Goal: Task Accomplishment & Management: Manage account settings

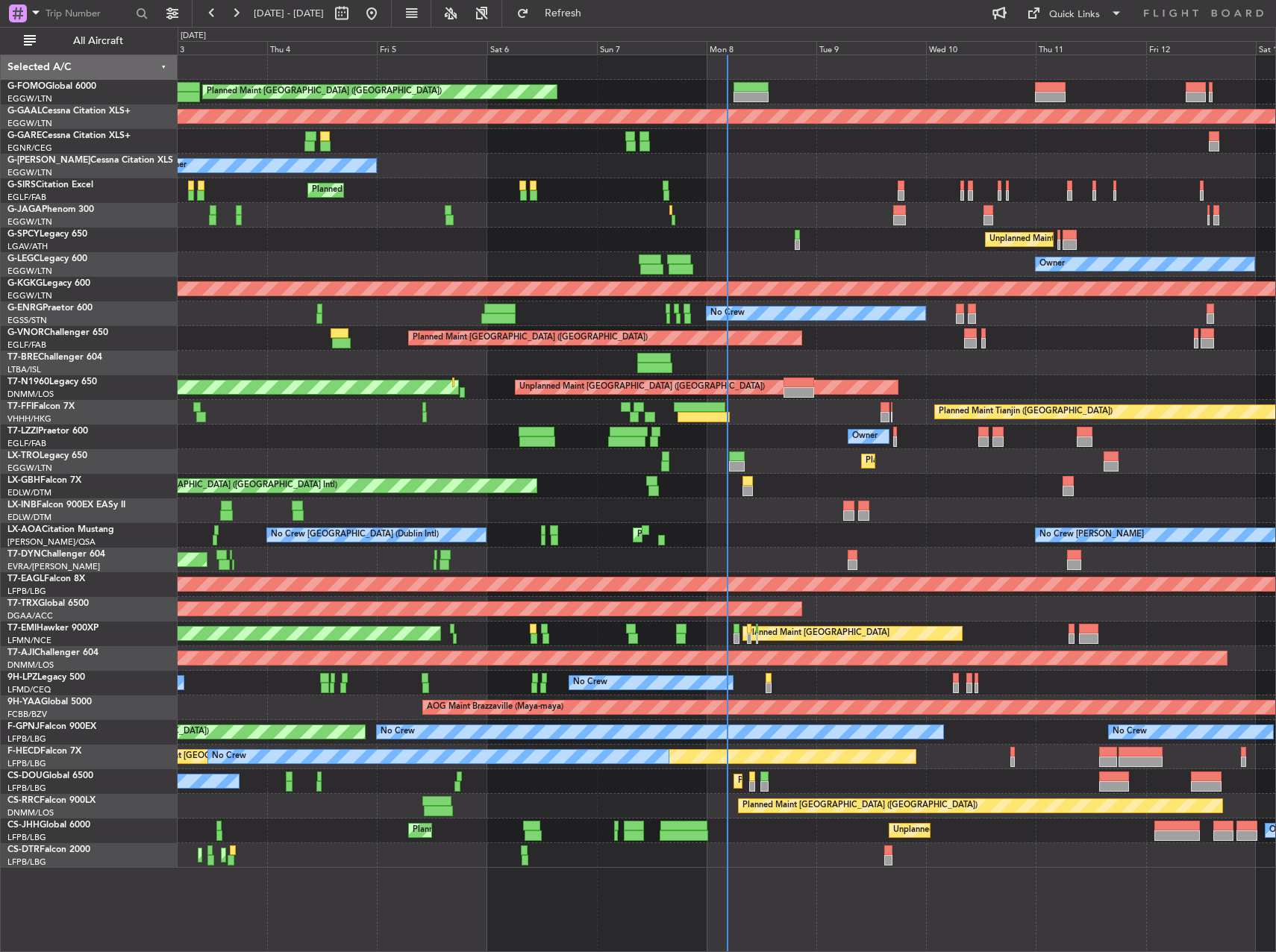
click at [68, 55] on div "Selected A/C" at bounding box center [89, 67] width 176 height 25
click at [73, 50] on button "All Aircraft" at bounding box center [89, 41] width 145 height 24
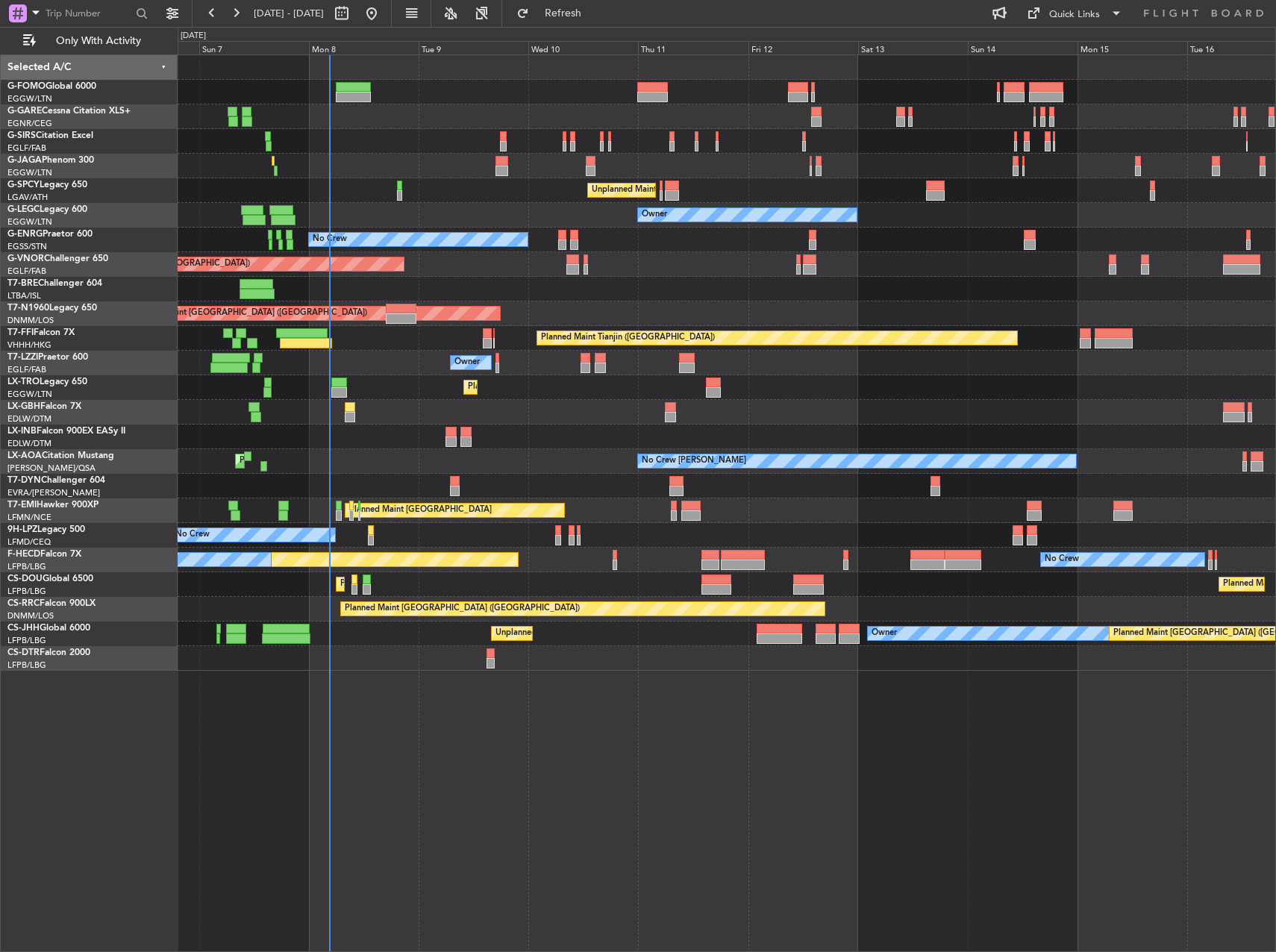
click at [421, 433] on div "Planned Maint [GEOGRAPHIC_DATA] ([GEOGRAPHIC_DATA]) Planned Maint [GEOGRAPHIC_D…" at bounding box center [726, 362] width 1097 height 615
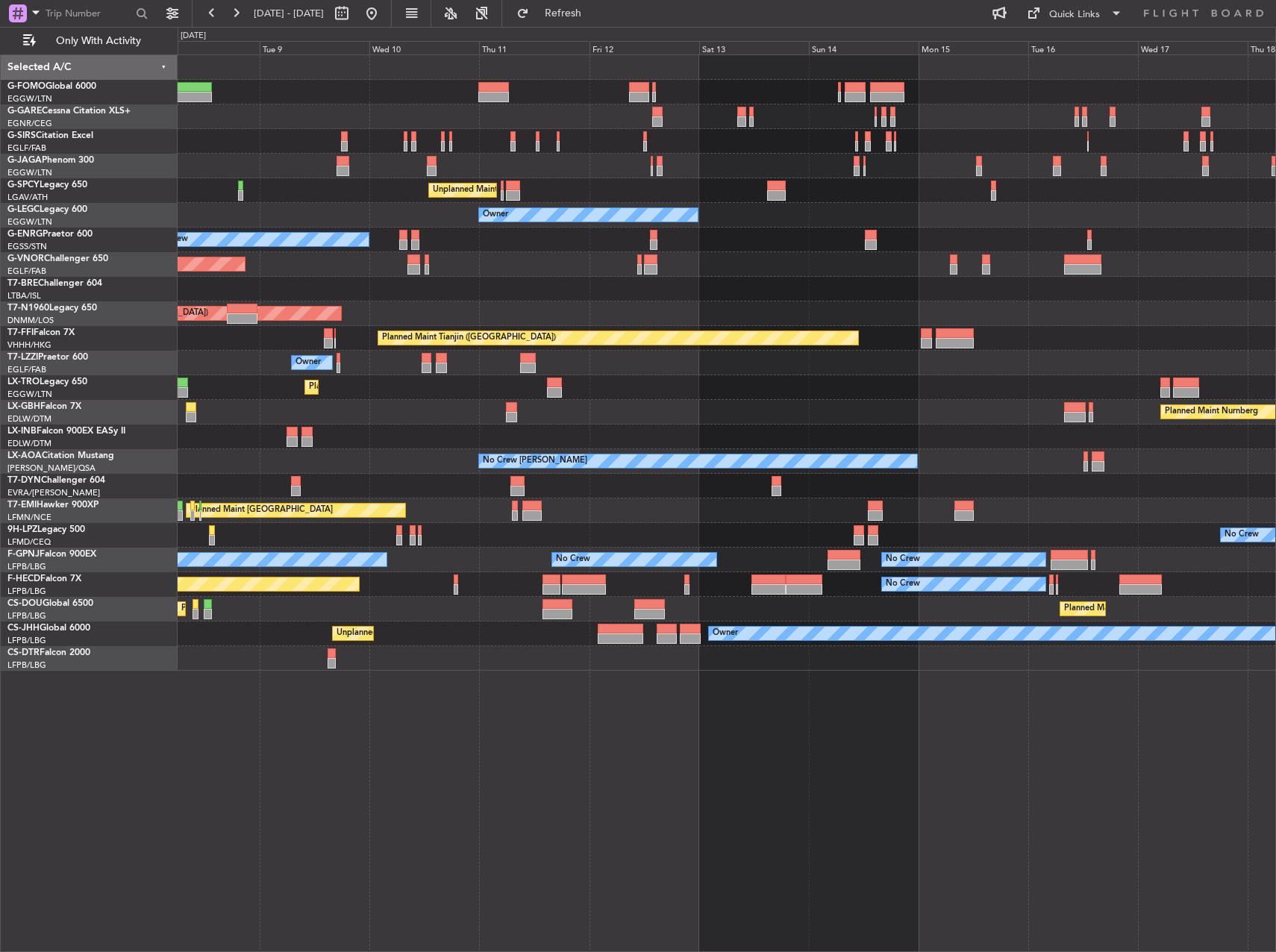
click at [999, 518] on div "Planned Maint [GEOGRAPHIC_DATA] ([GEOGRAPHIC_DATA]) Unplanned Maint [GEOGRAPHIC…" at bounding box center [726, 362] width 1097 height 615
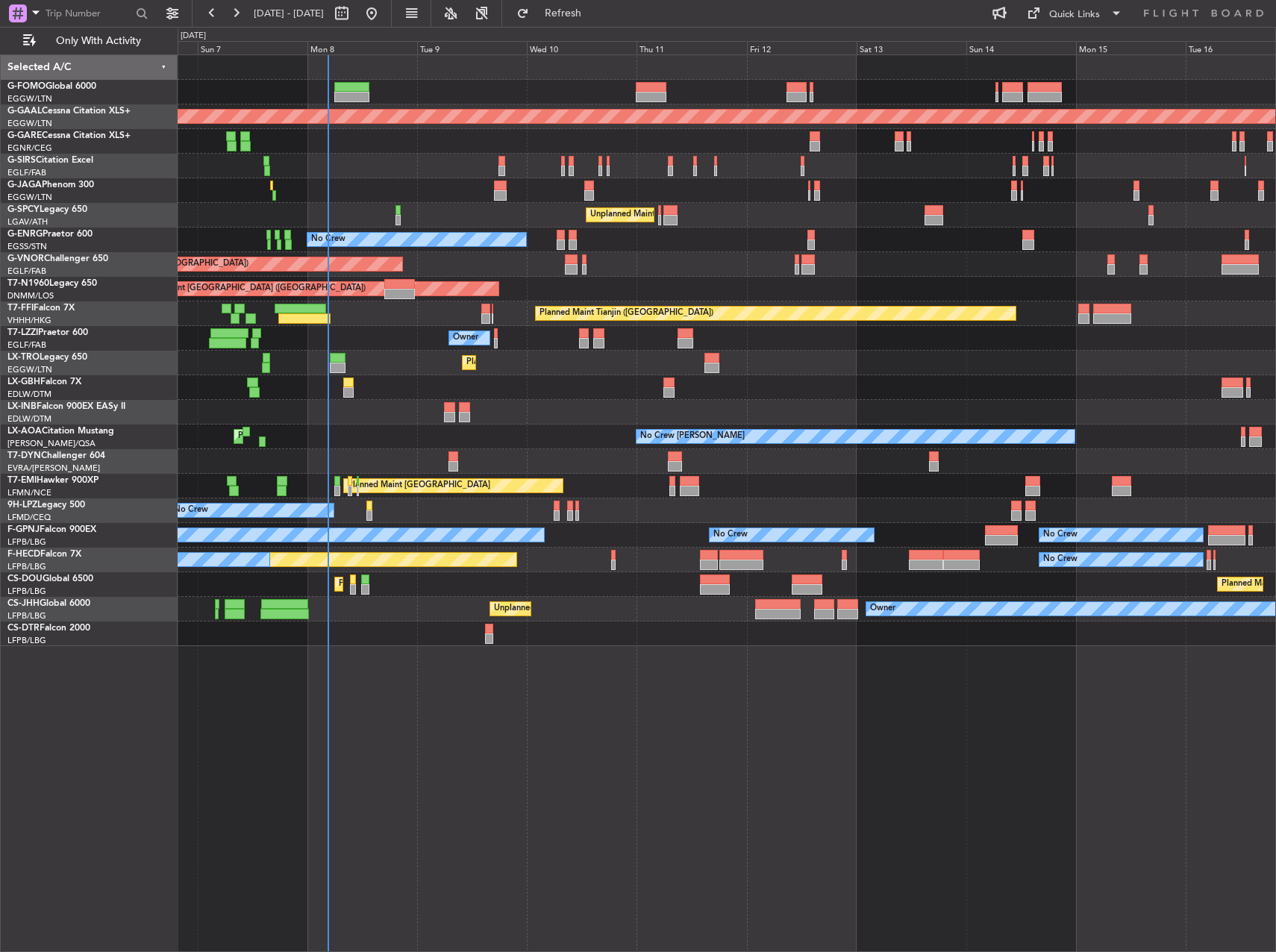
click at [1055, 686] on div "Planned Maint [GEOGRAPHIC_DATA] ([GEOGRAPHIC_DATA]) Planned [GEOGRAPHIC_DATA] P…" at bounding box center [726, 503] width 1098 height 898
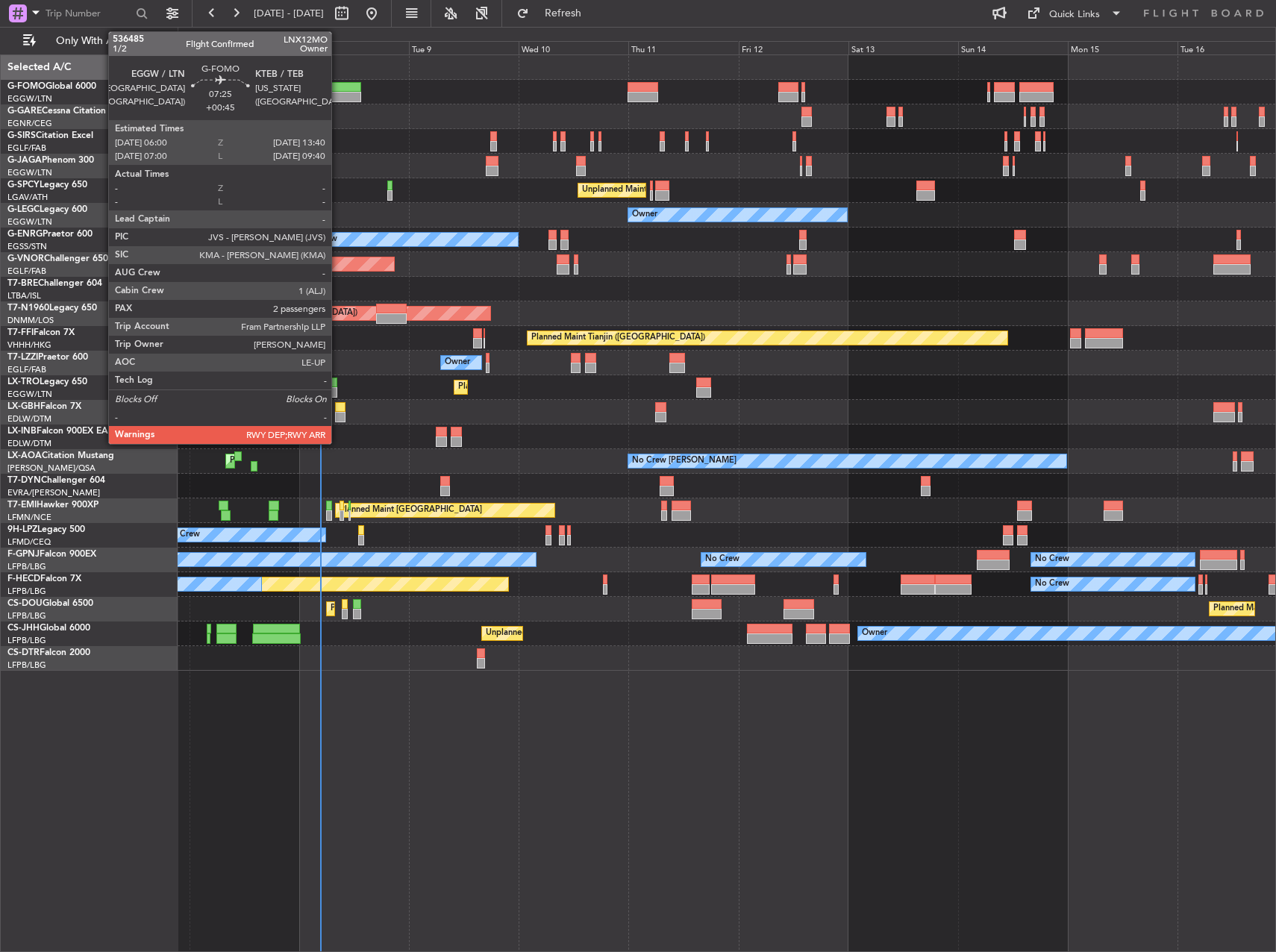
click at [338, 88] on div at bounding box center [344, 87] width 36 height 10
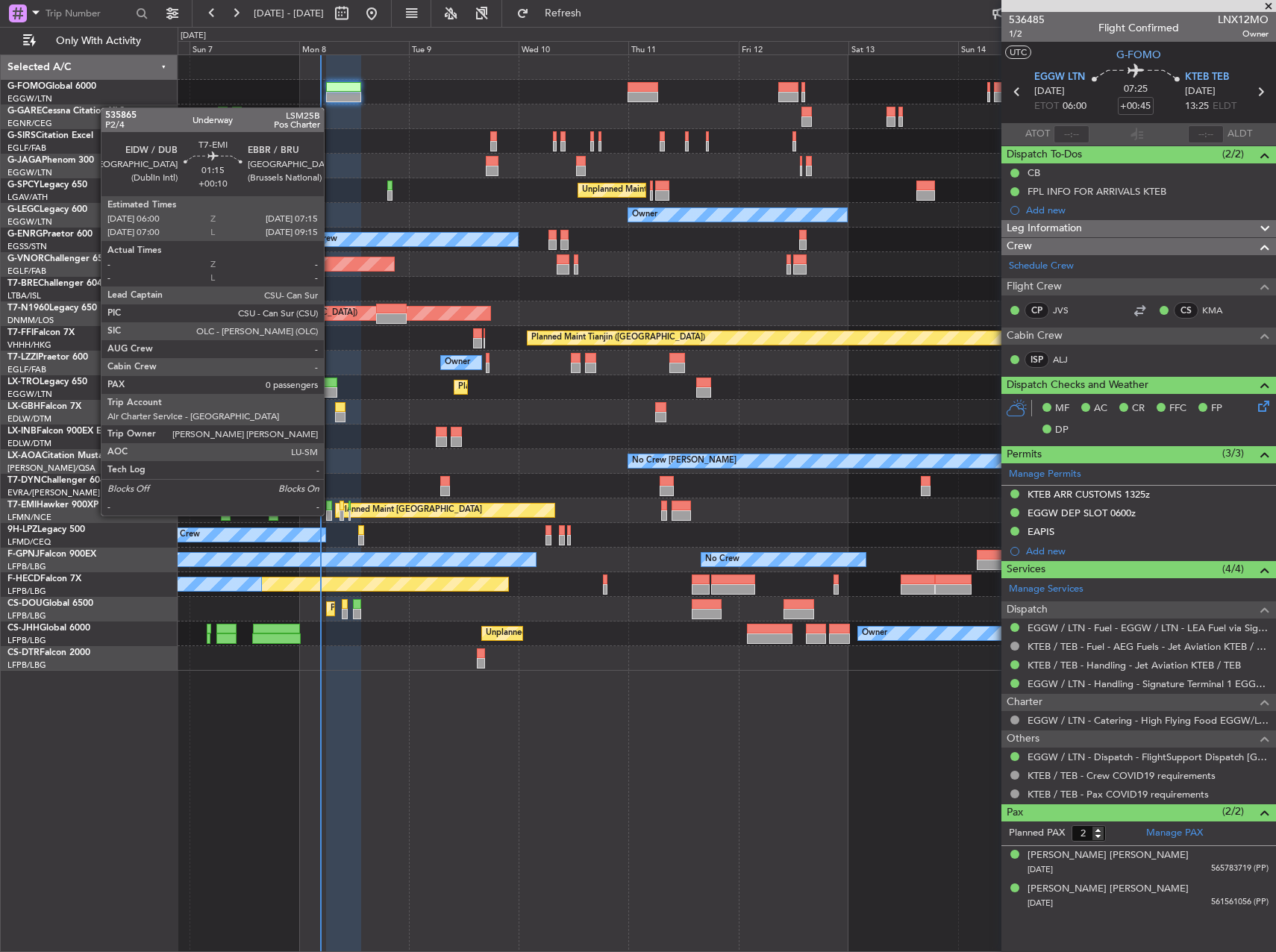
click at [330, 502] on div at bounding box center [329, 505] width 6 height 10
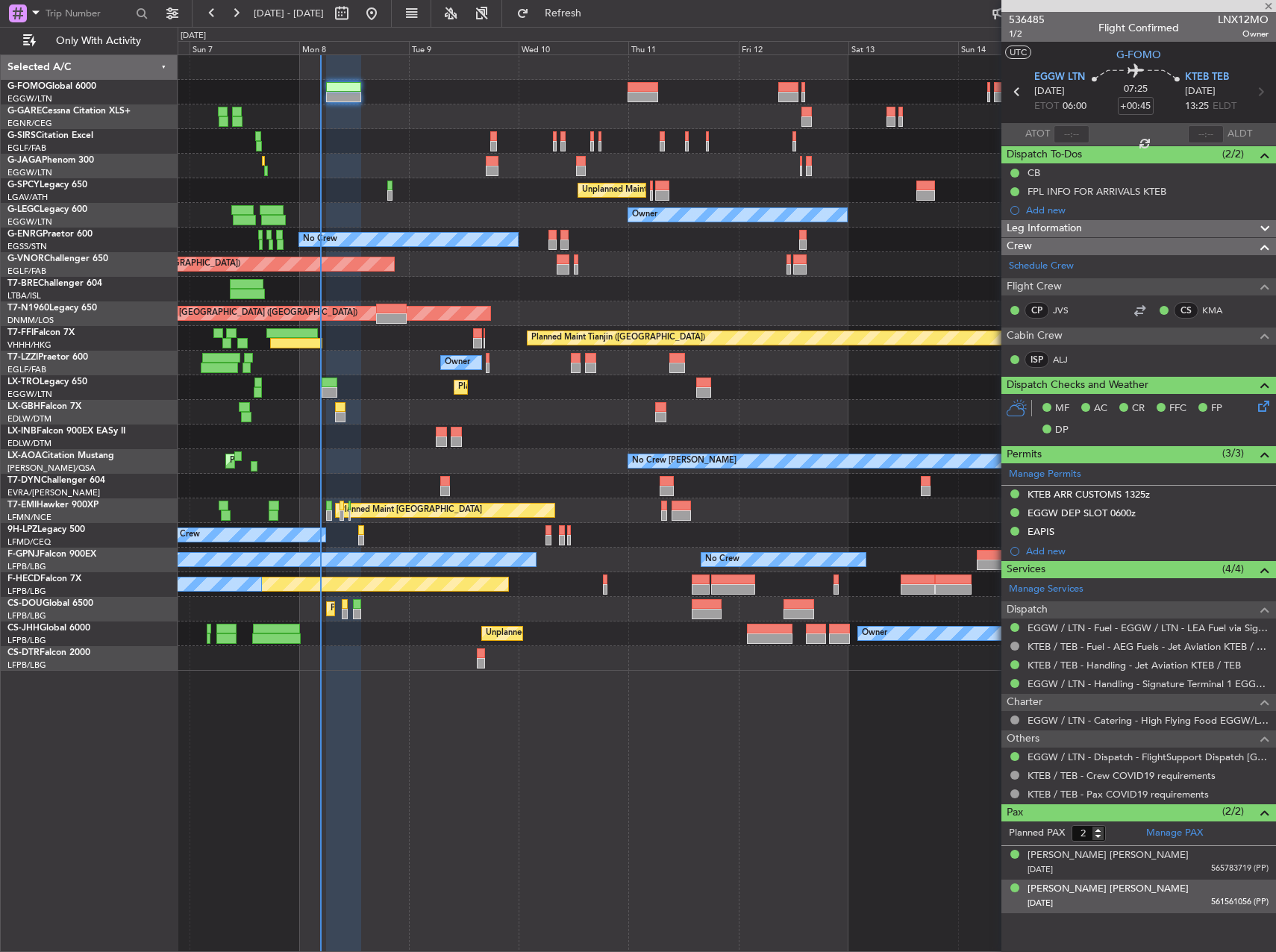
type input "+00:10"
type input "0"
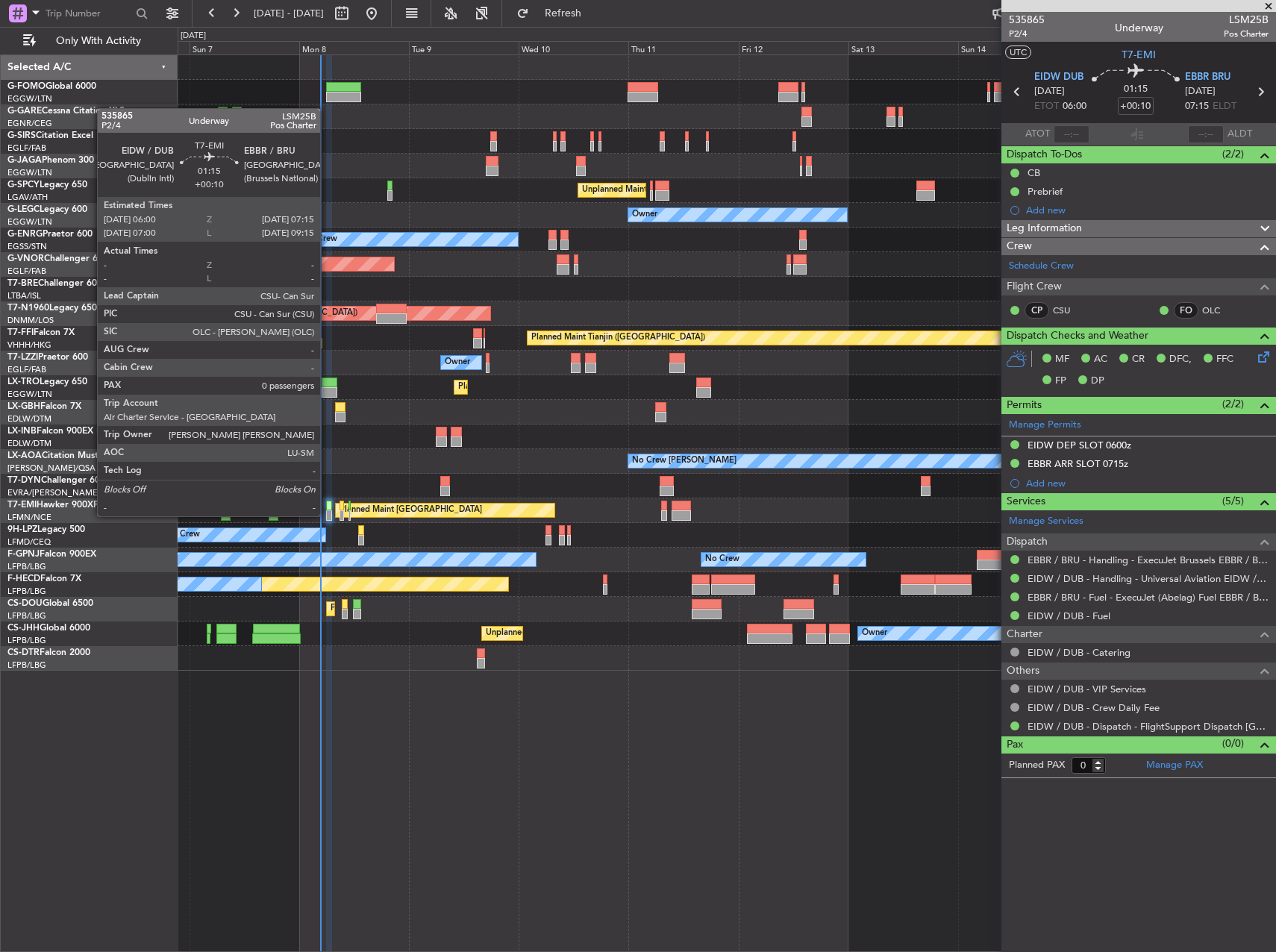
click at [327, 503] on div at bounding box center [329, 505] width 6 height 10
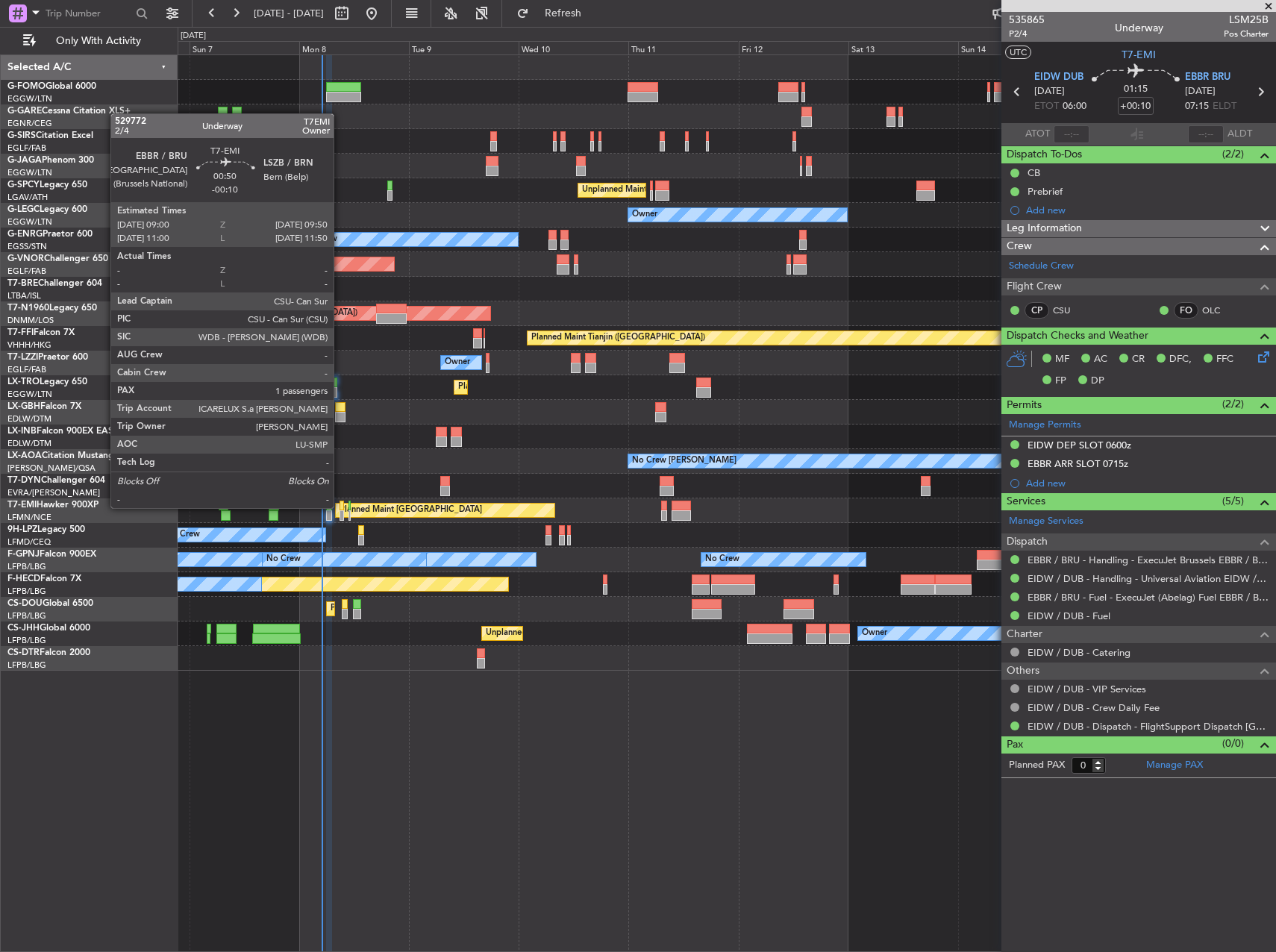
click at [342, 509] on div at bounding box center [342, 505] width 5 height 10
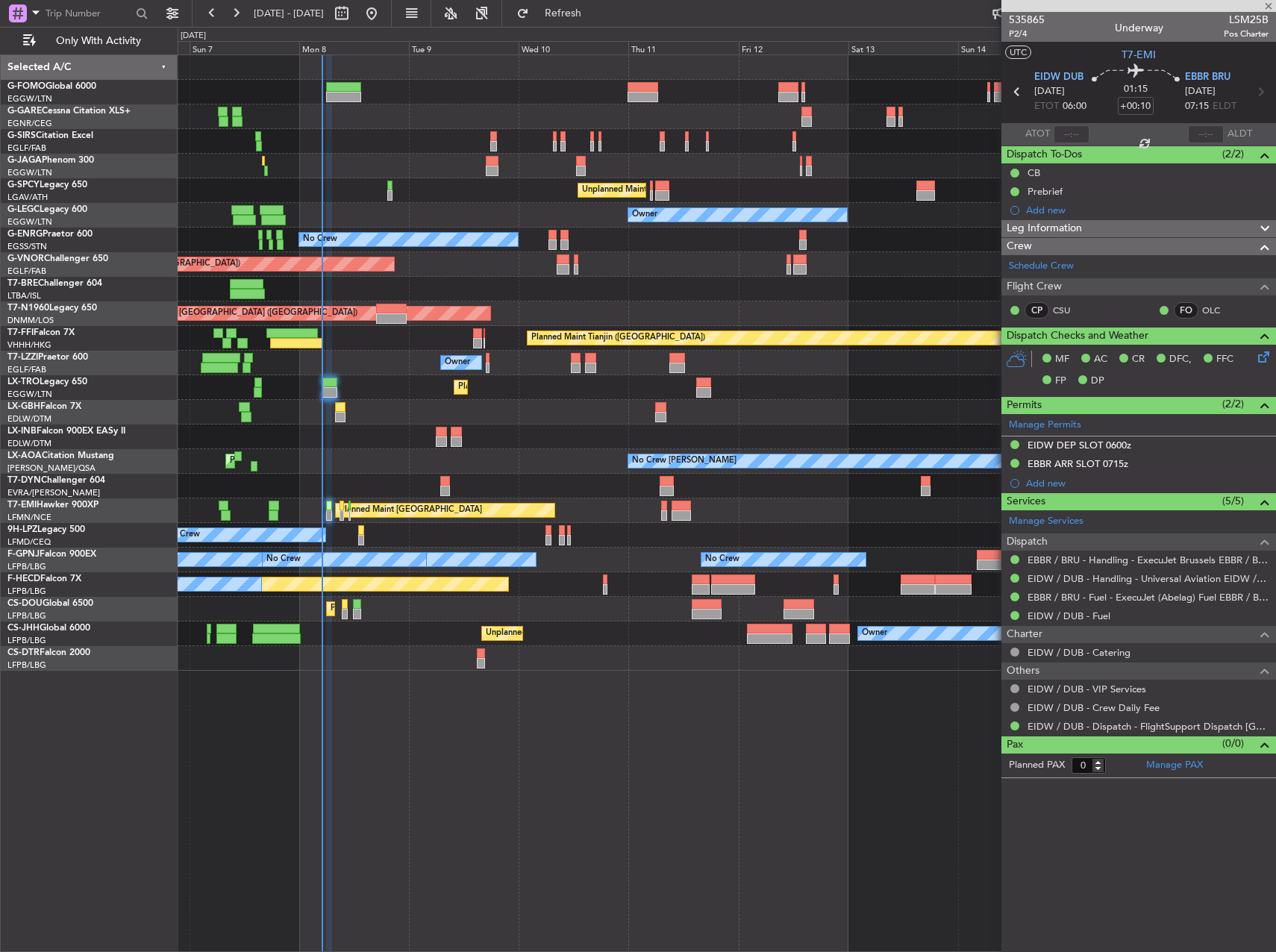
type input "-00:10"
type input "1"
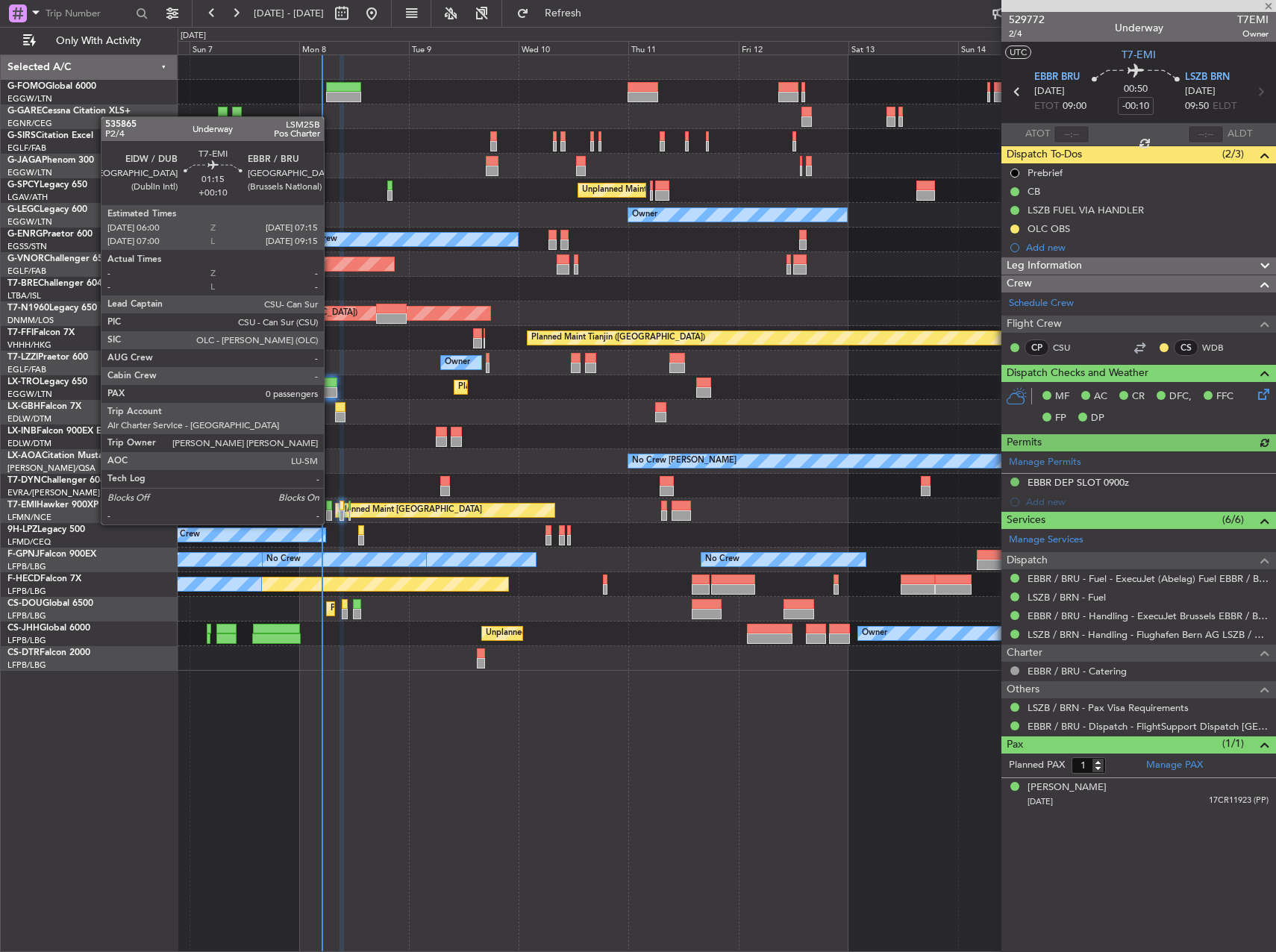
click at [330, 511] on div at bounding box center [329, 515] width 6 height 10
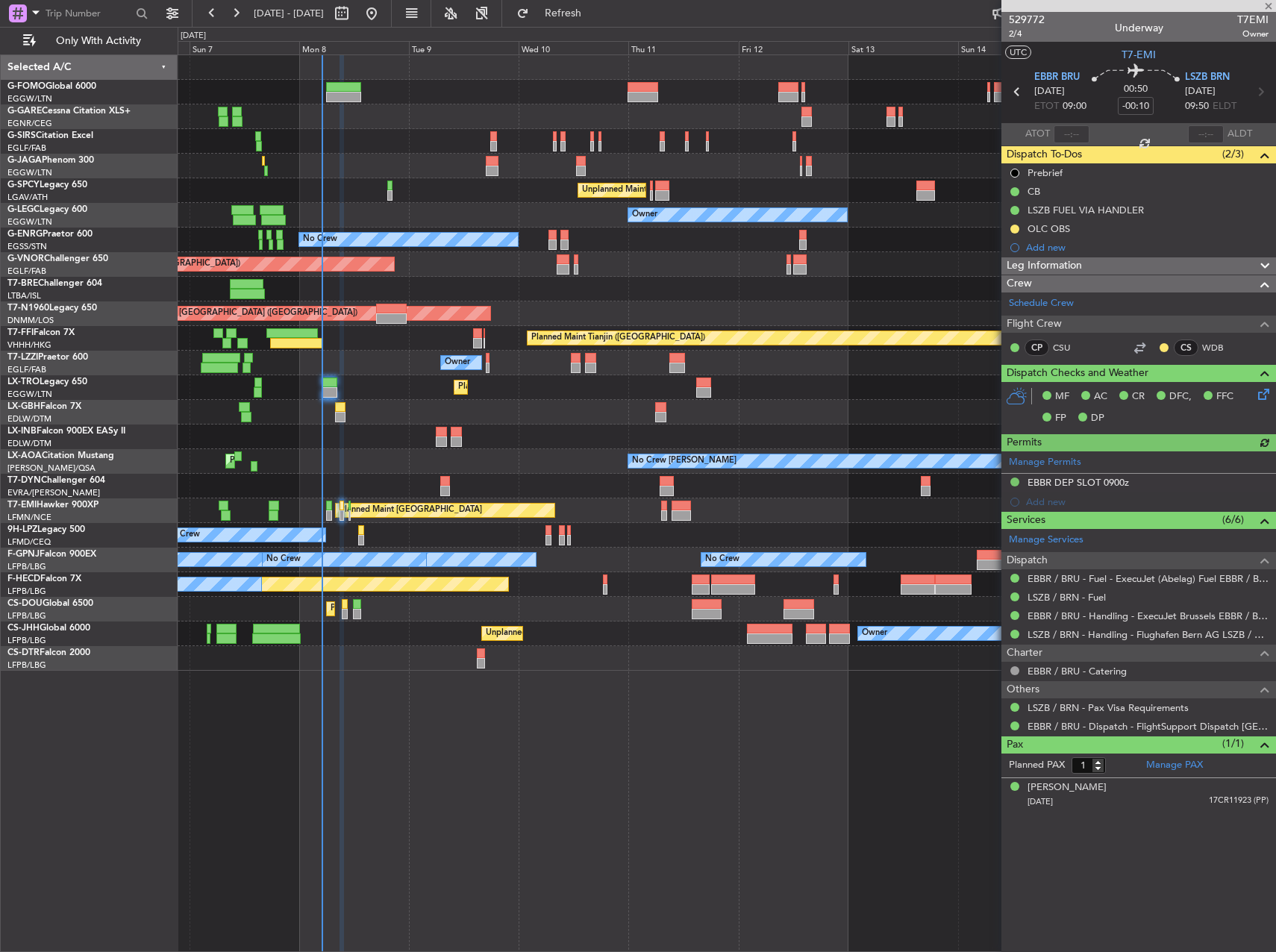
type input "+00:10"
type input "0"
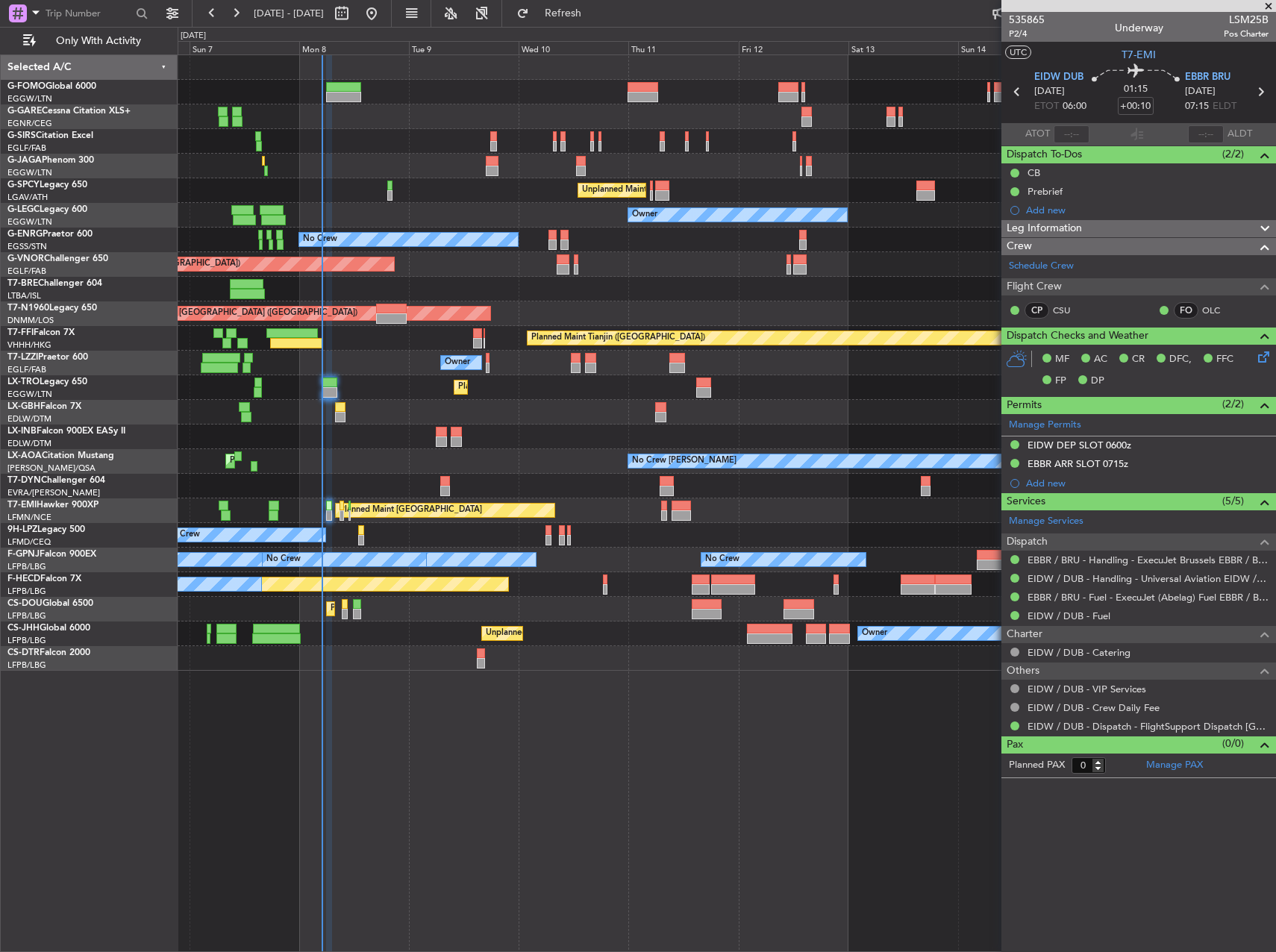
click at [1076, 228] on span "Leg Information" at bounding box center [1044, 228] width 75 height 17
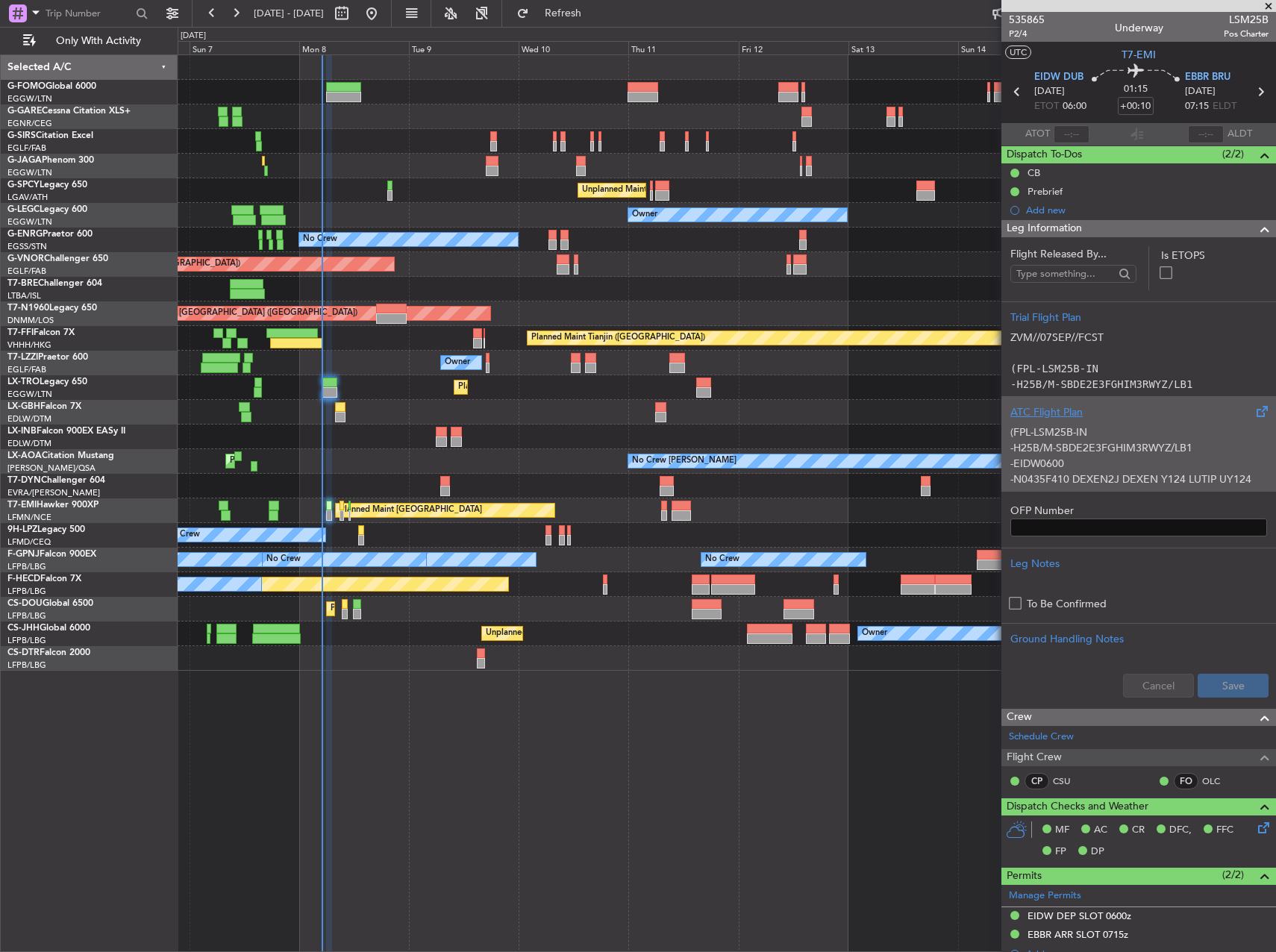
click at [1100, 426] on p "(FPL-LSM25B-IN" at bounding box center [1138, 433] width 257 height 15
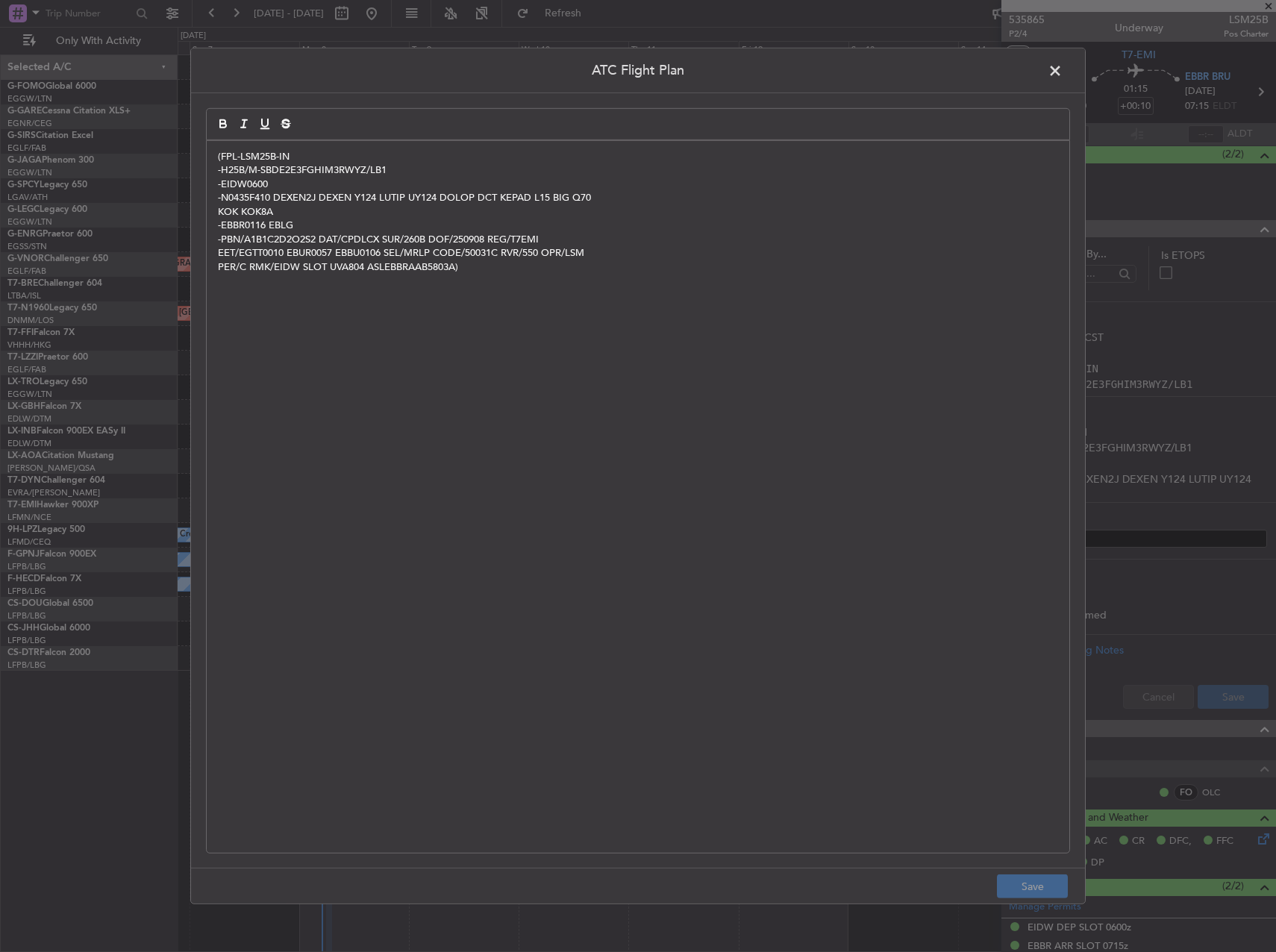
click at [984, 449] on div "(FPL-LSM25B-IN -H25B/M-SBDE2E3FGHIM3RWYZ/LB1 -EIDW0600 -N0435F410 DEXEN2J DEXEN…" at bounding box center [638, 497] width 863 height 712
click at [1050, 869] on footer "Save" at bounding box center [638, 885] width 894 height 36
click at [1050, 884] on button "Save" at bounding box center [1032, 886] width 71 height 24
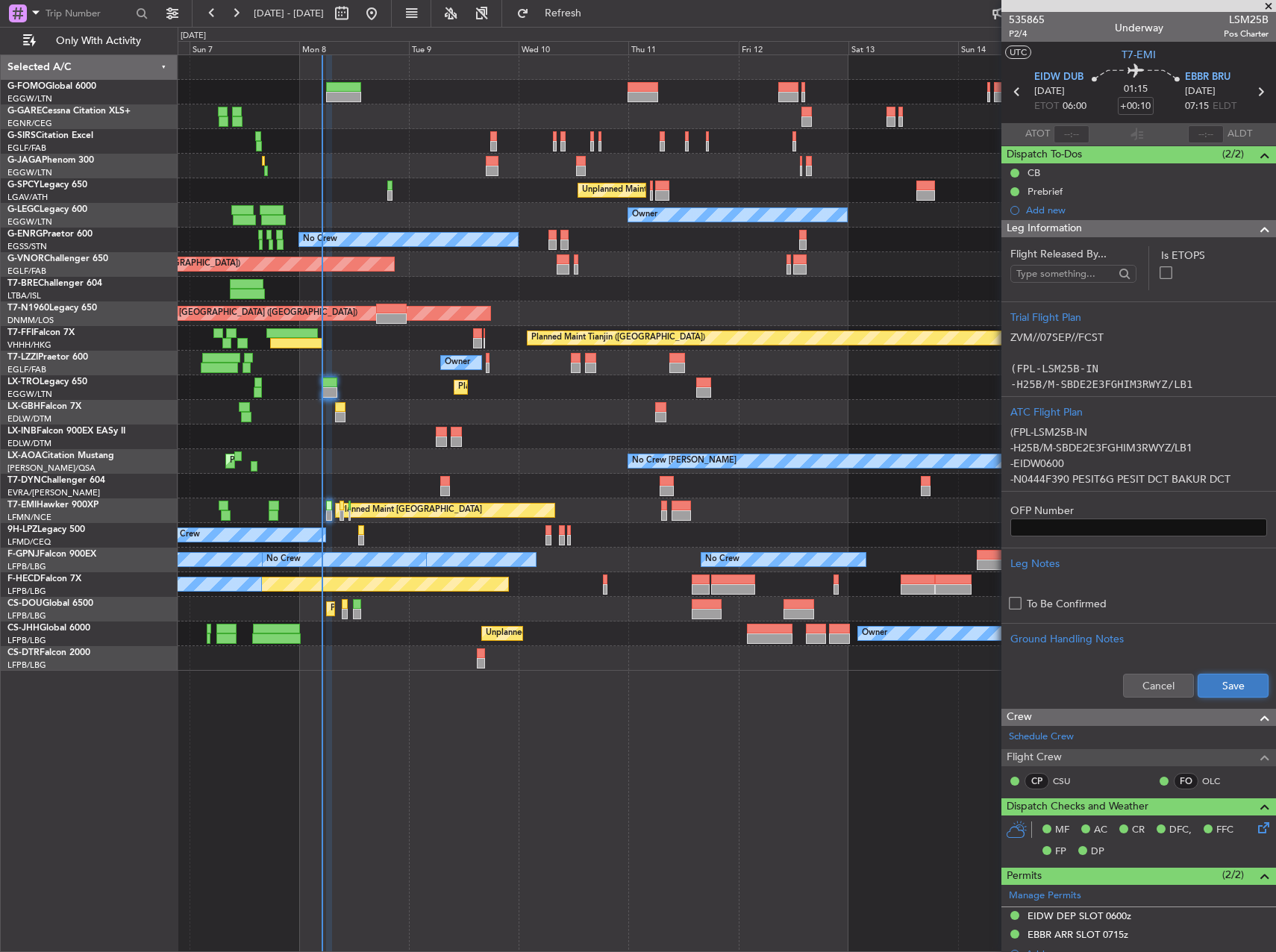
click at [1210, 677] on button "Save" at bounding box center [1233, 686] width 71 height 24
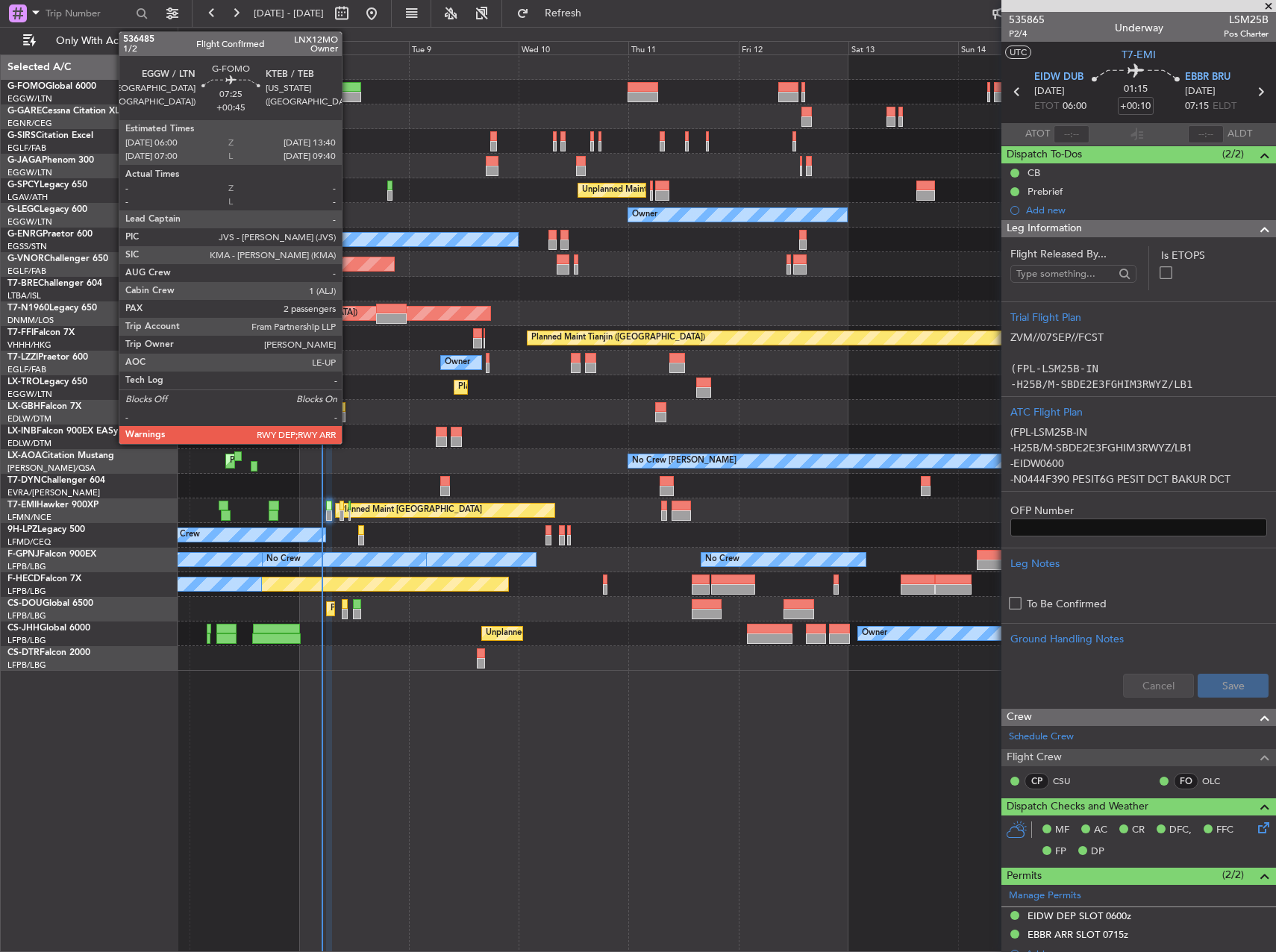
click at [348, 98] on div at bounding box center [344, 97] width 36 height 10
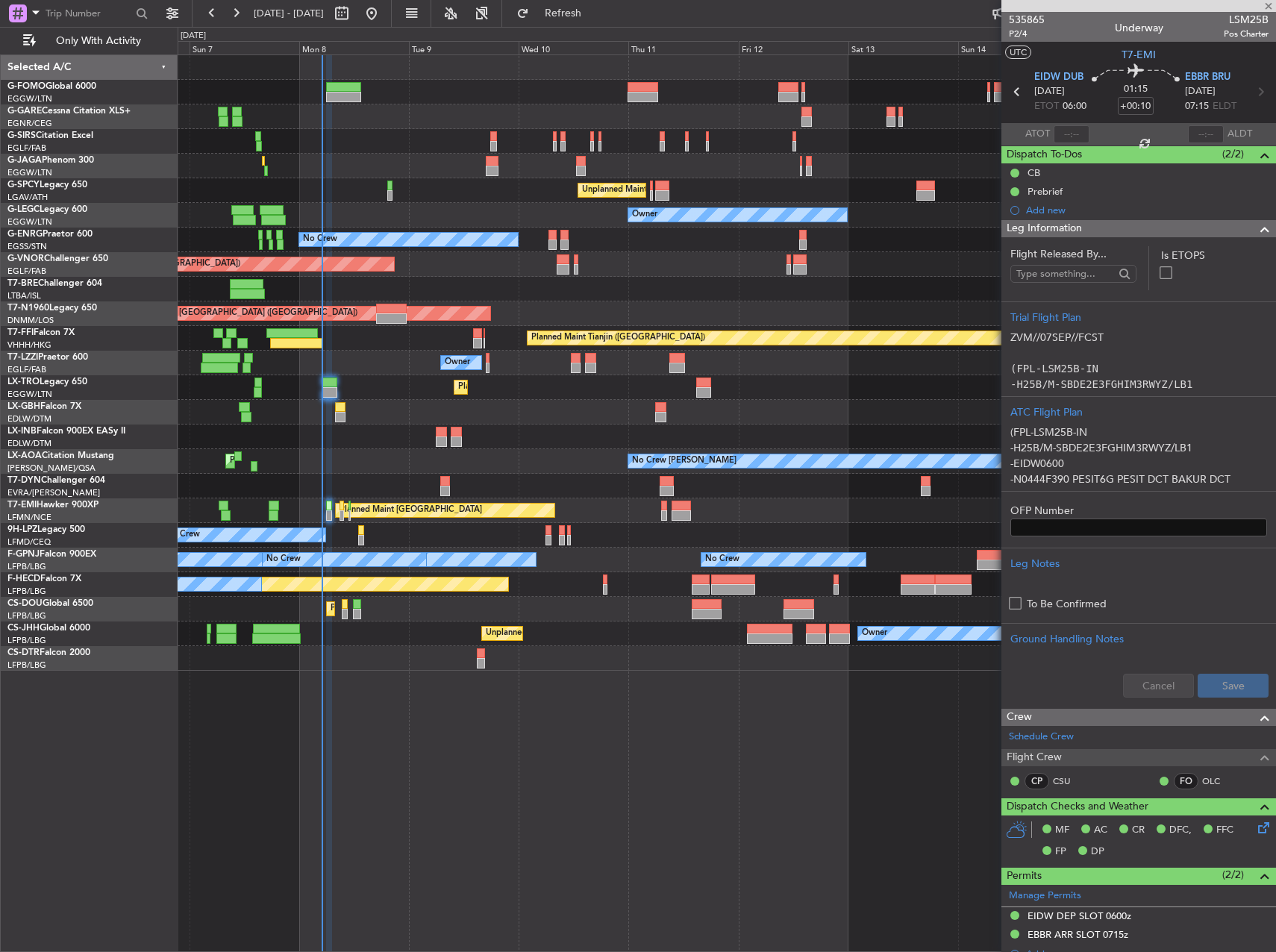
type input "+00:45"
type input "2"
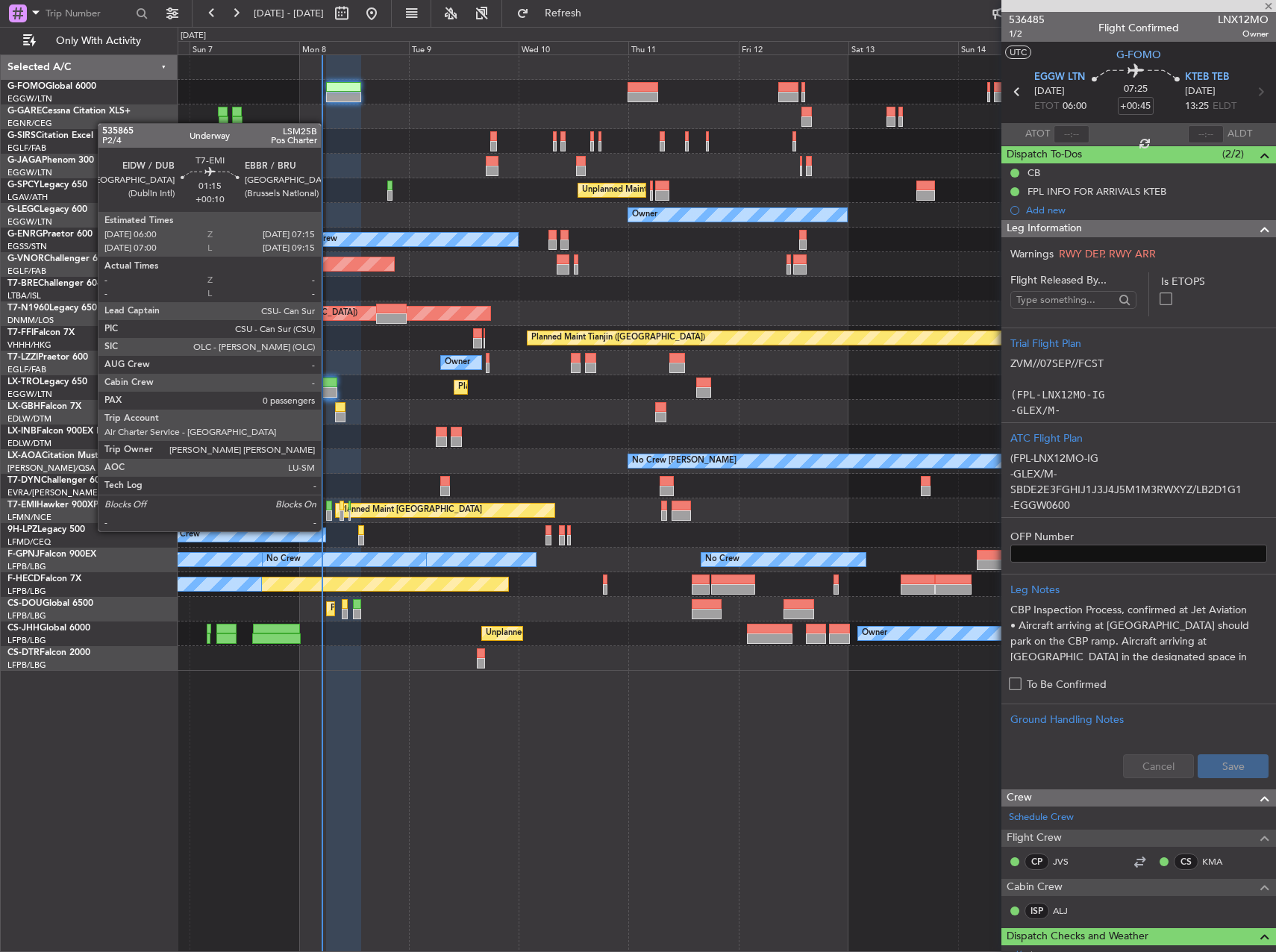
click at [327, 518] on div at bounding box center [329, 515] width 6 height 10
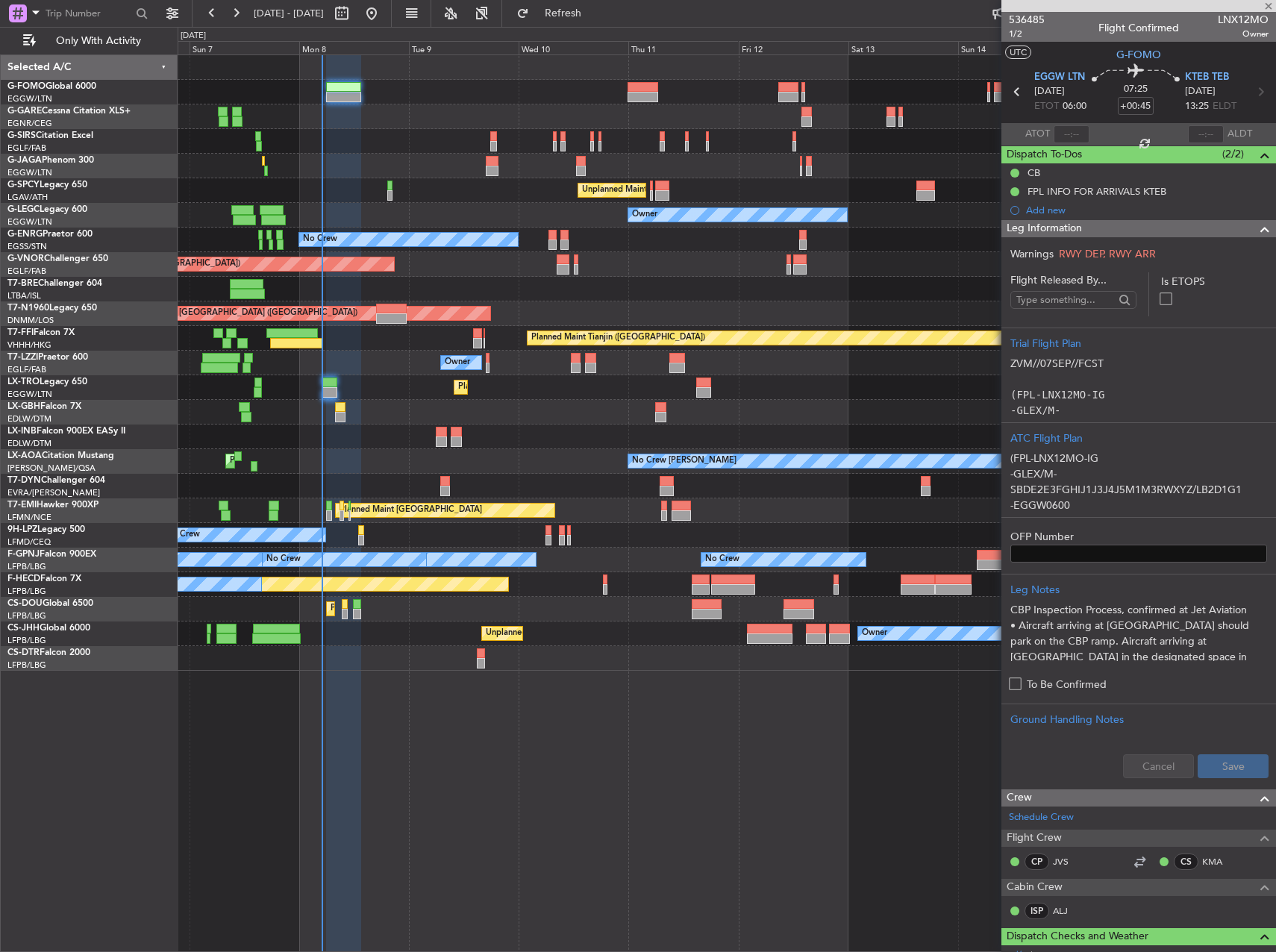
type input "+00:10"
type input "0"
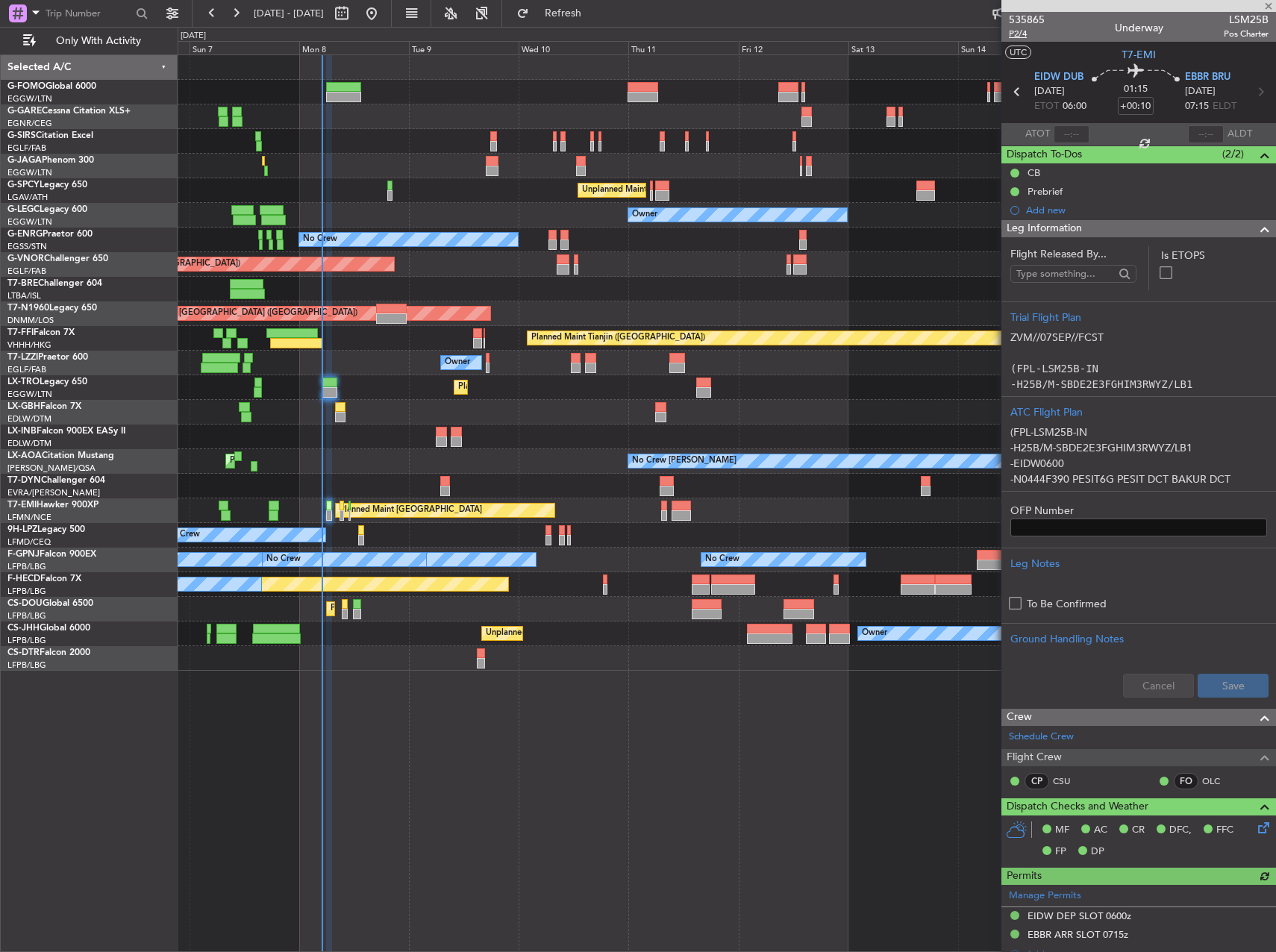
click at [1015, 34] on span "P2/4" at bounding box center [1026, 34] width 36 height 12
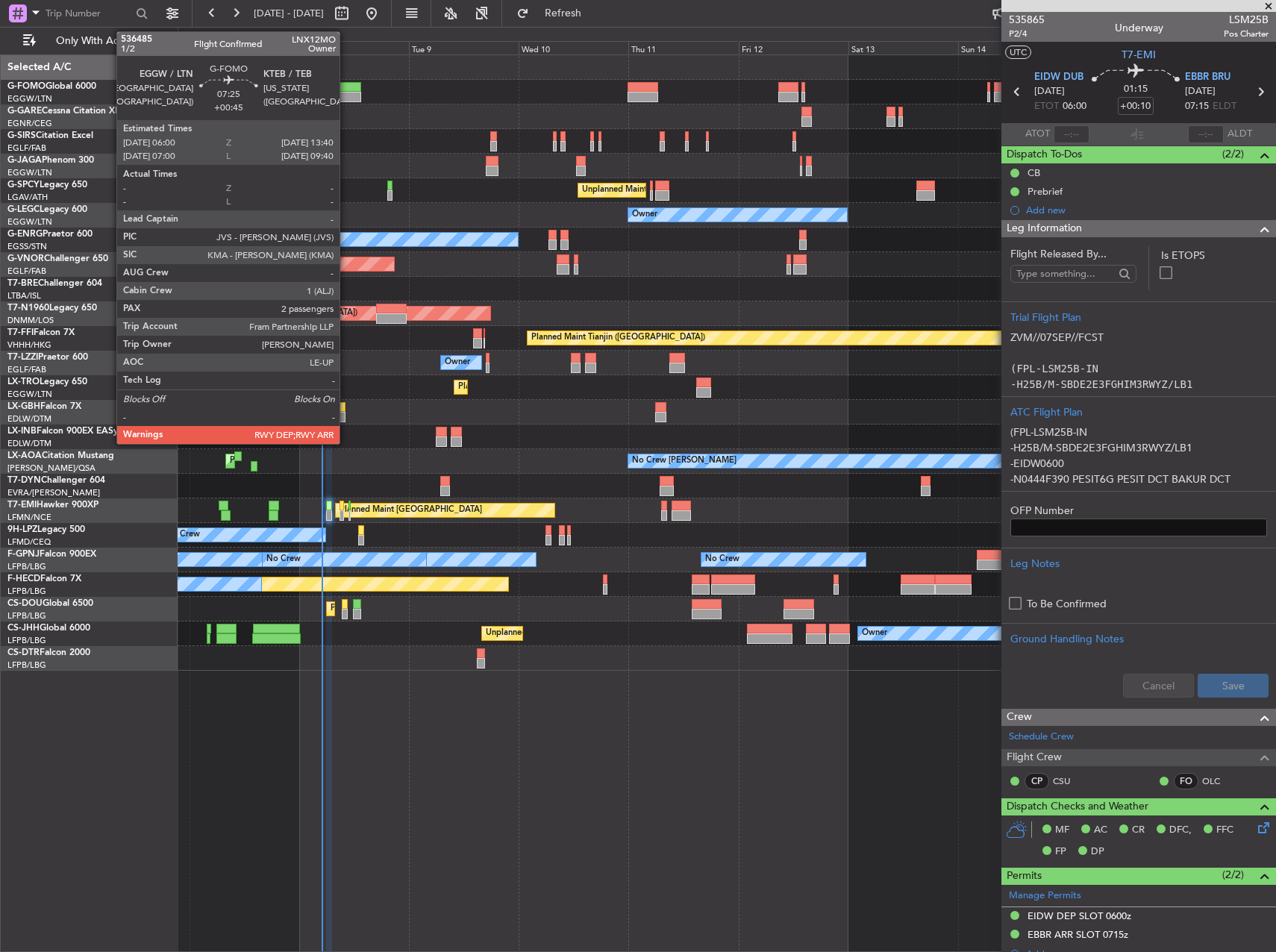
click at [346, 85] on div at bounding box center [344, 87] width 36 height 10
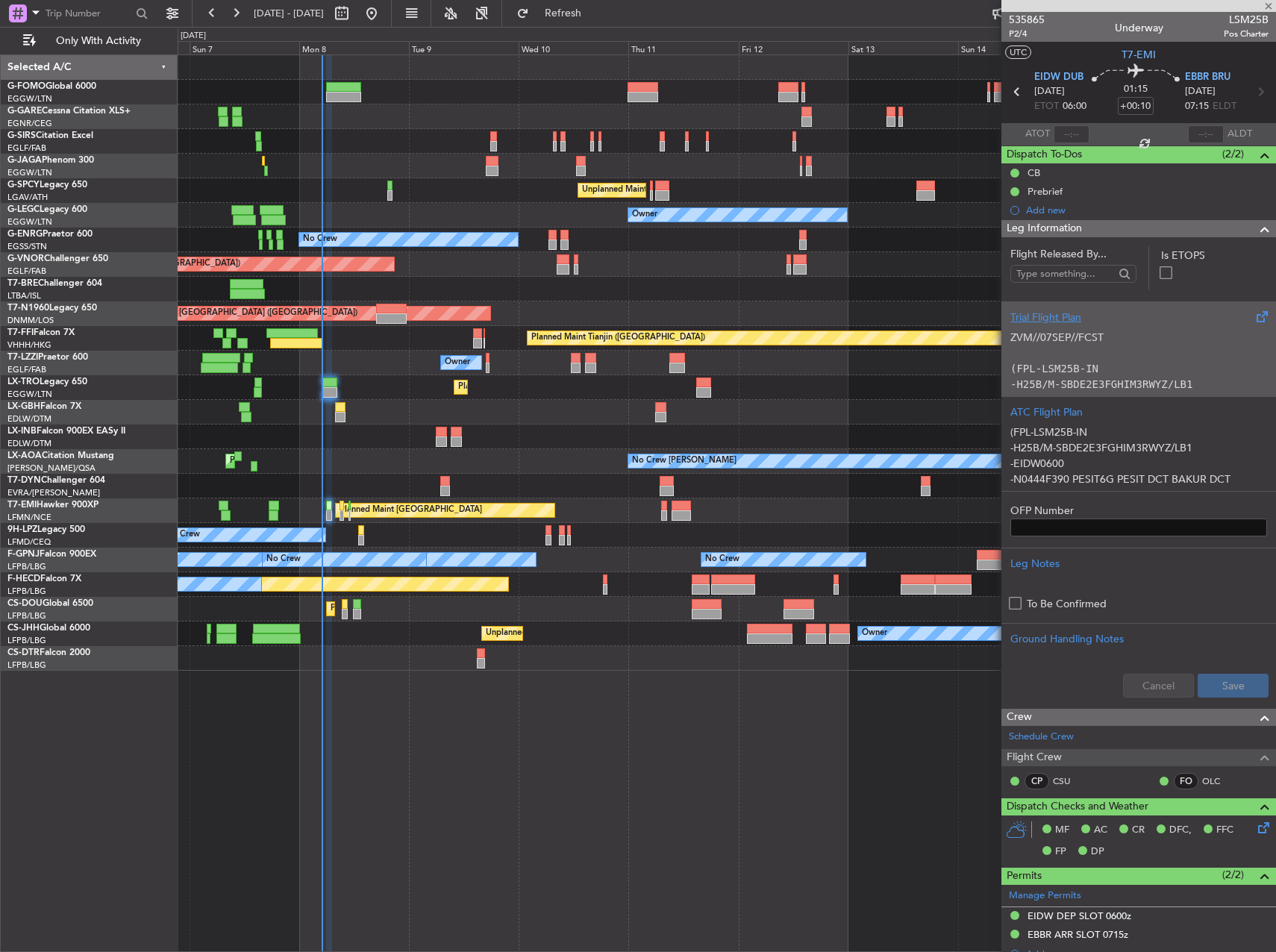
type input "+00:45"
type input "2"
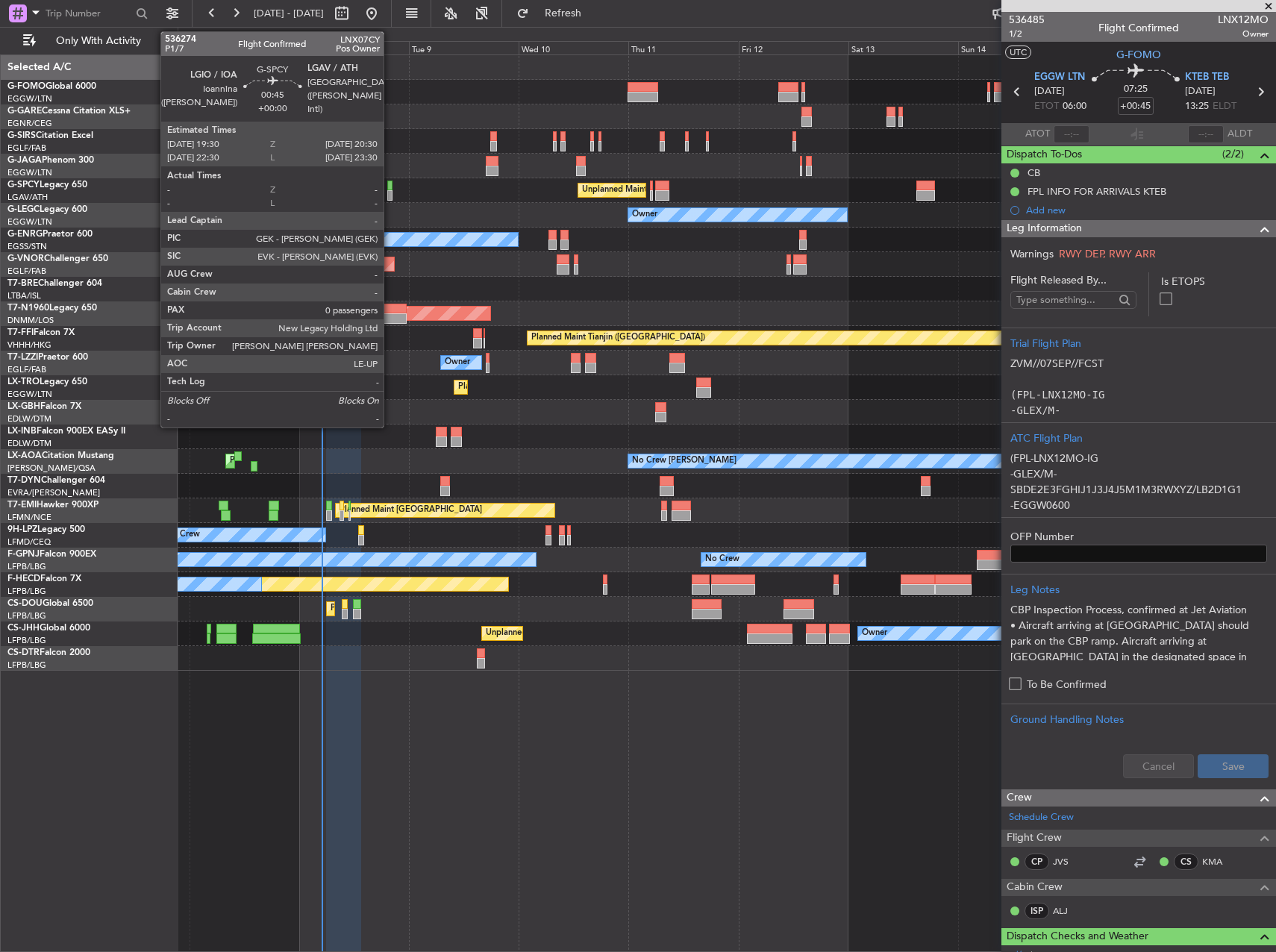
click at [390, 188] on div at bounding box center [389, 185] width 5 height 10
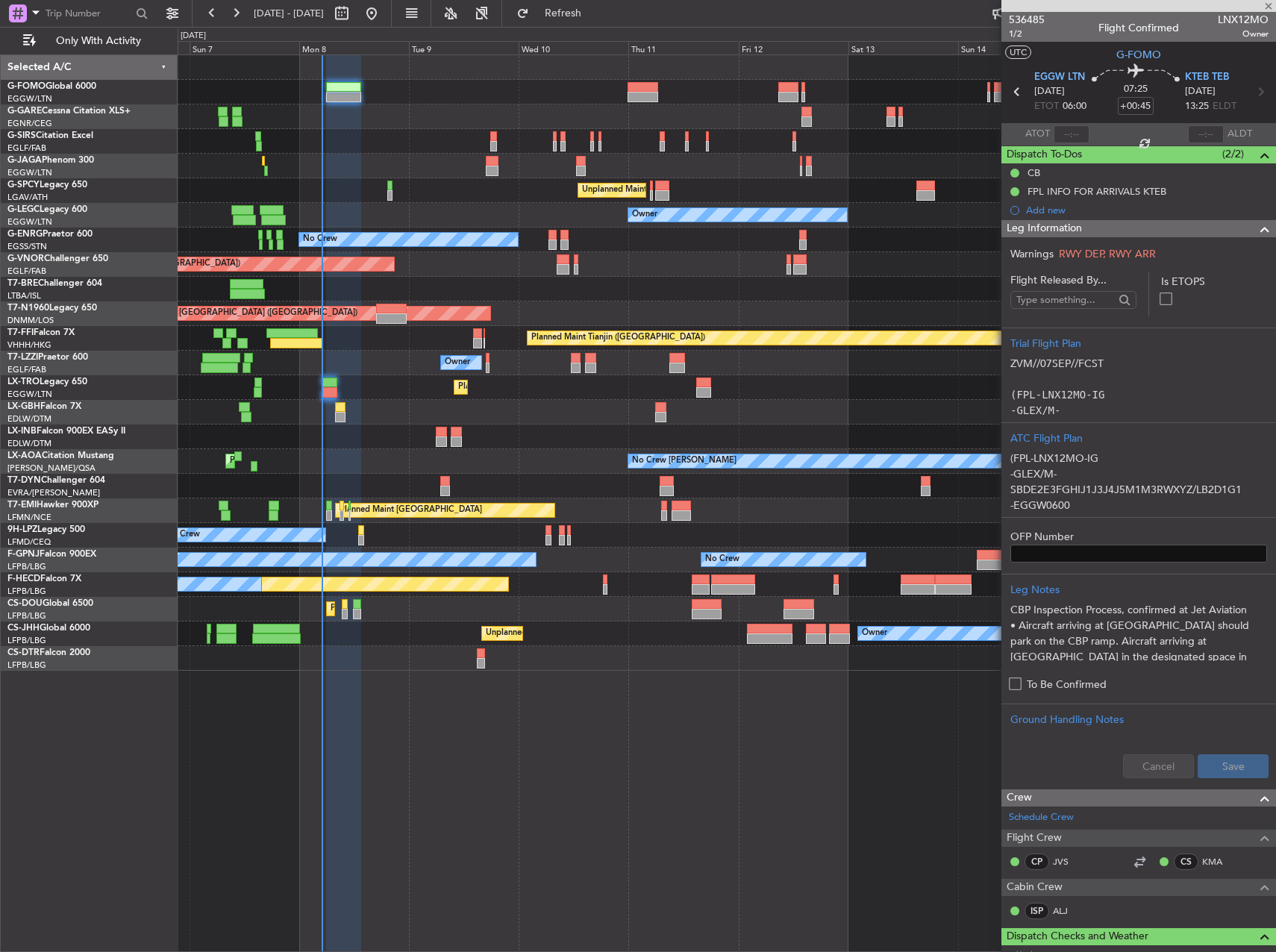
type input "0"
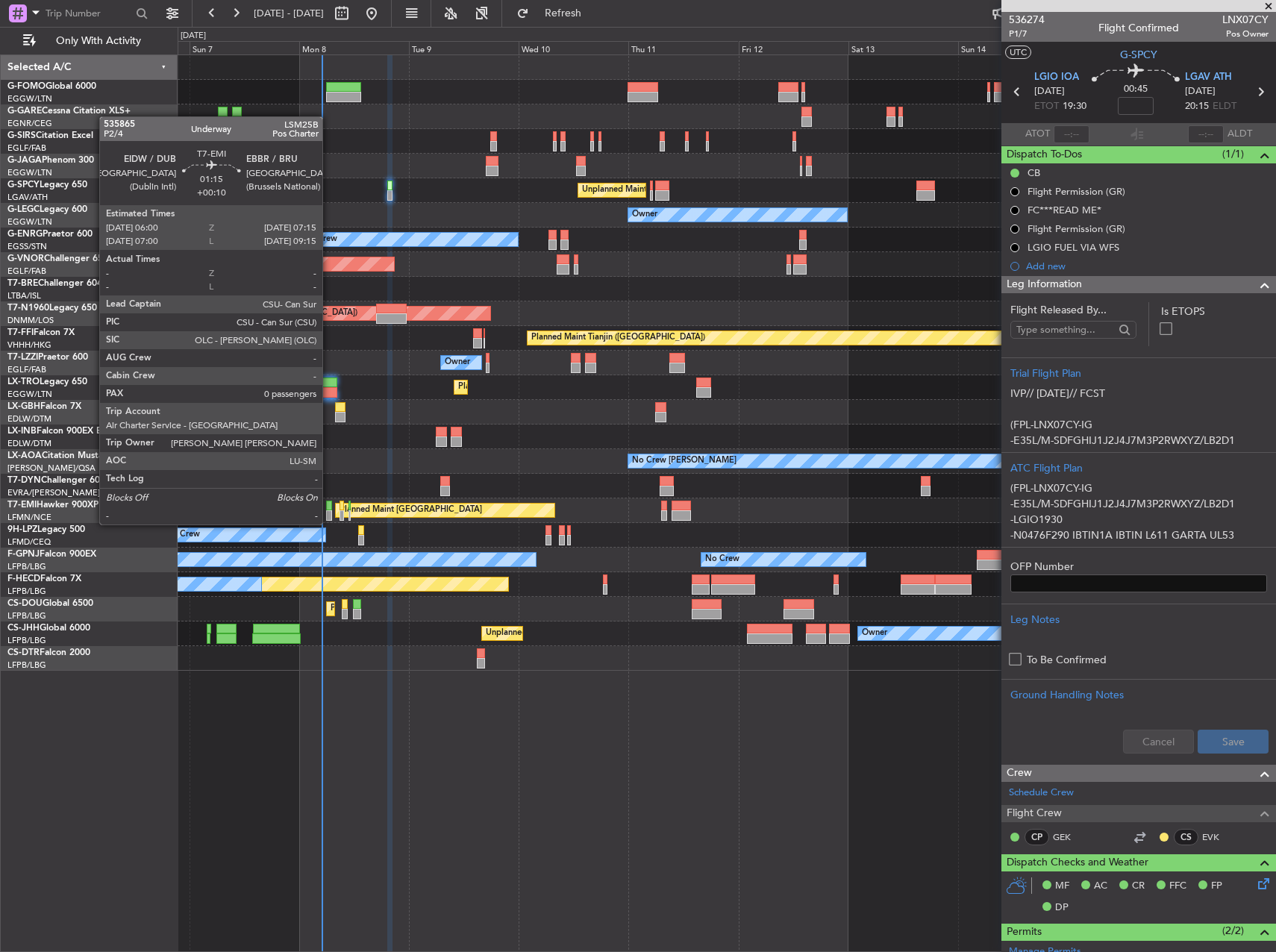
click at [329, 511] on div at bounding box center [329, 515] width 6 height 10
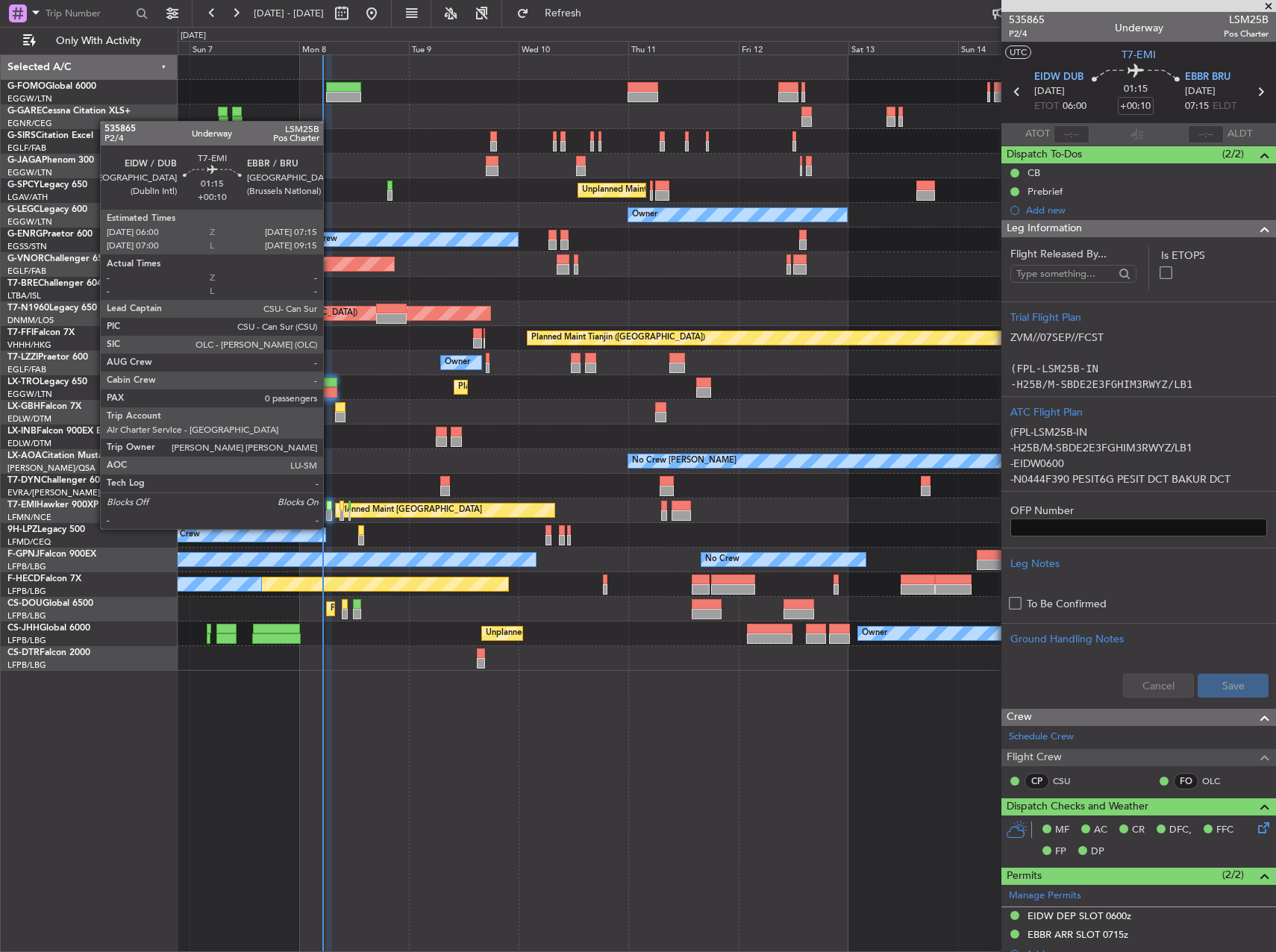
click at [330, 515] on div at bounding box center [329, 515] width 6 height 10
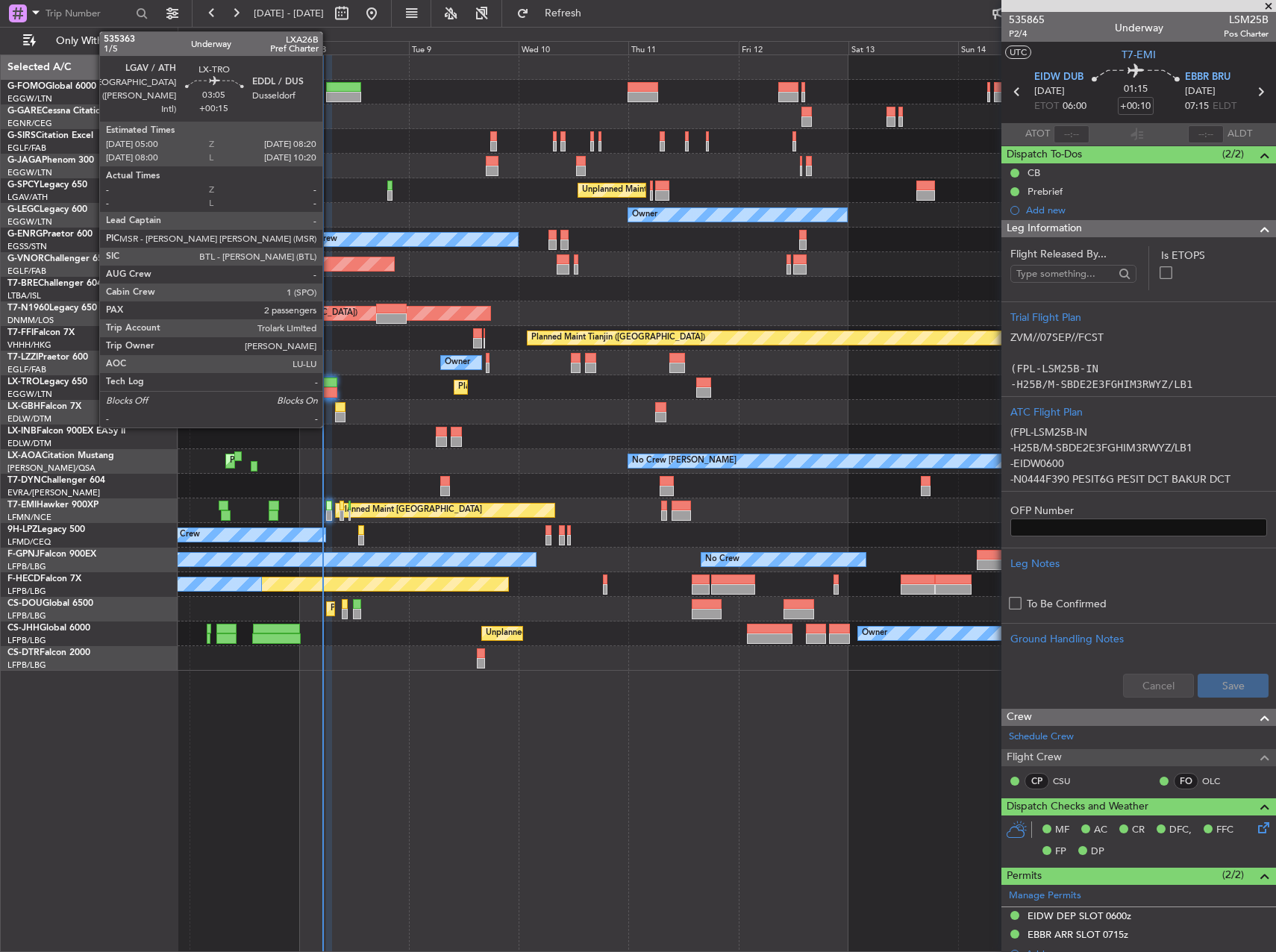
click at [329, 387] on div at bounding box center [330, 392] width 15 height 10
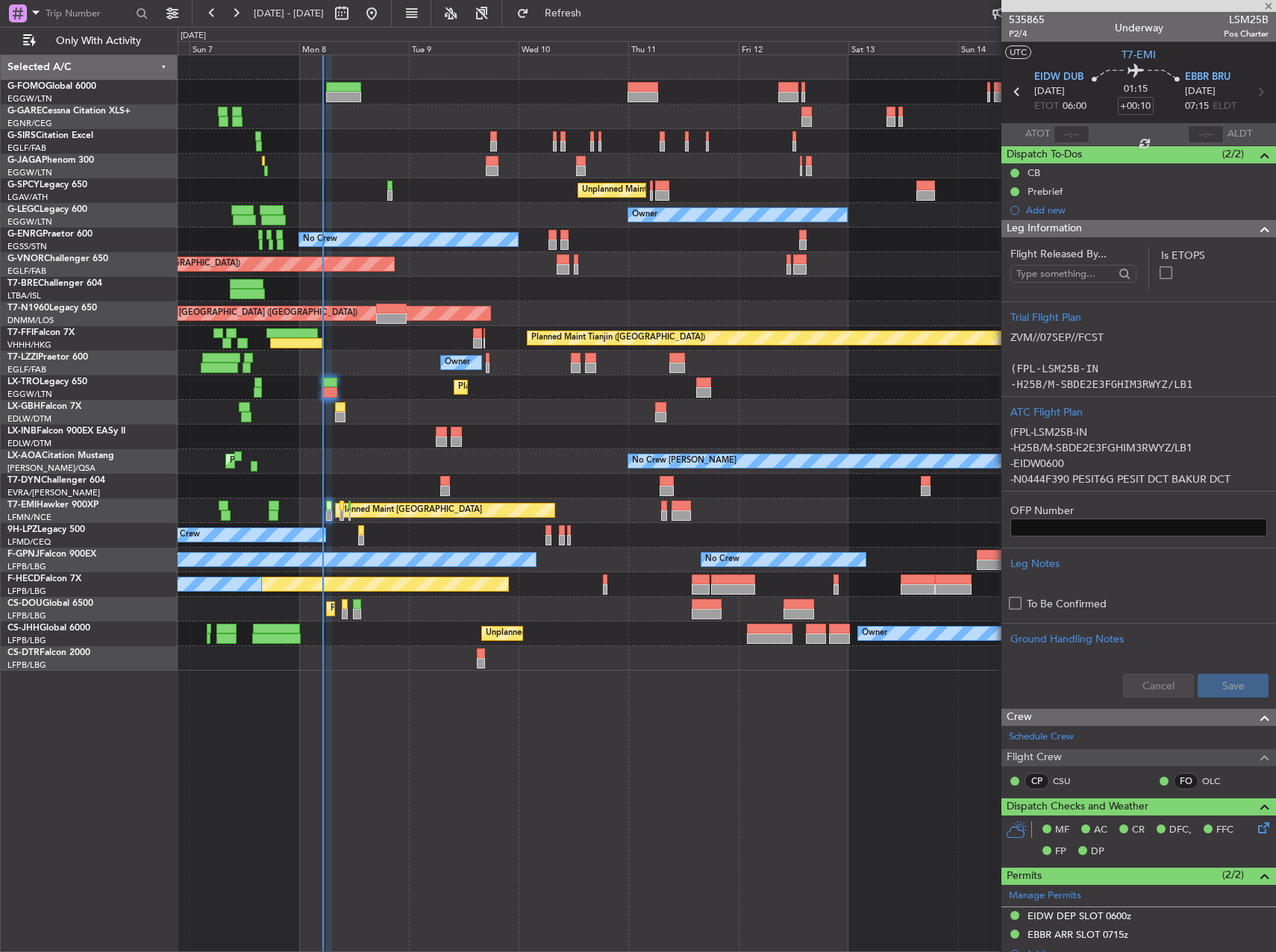
type input "+00:15"
type input "2"
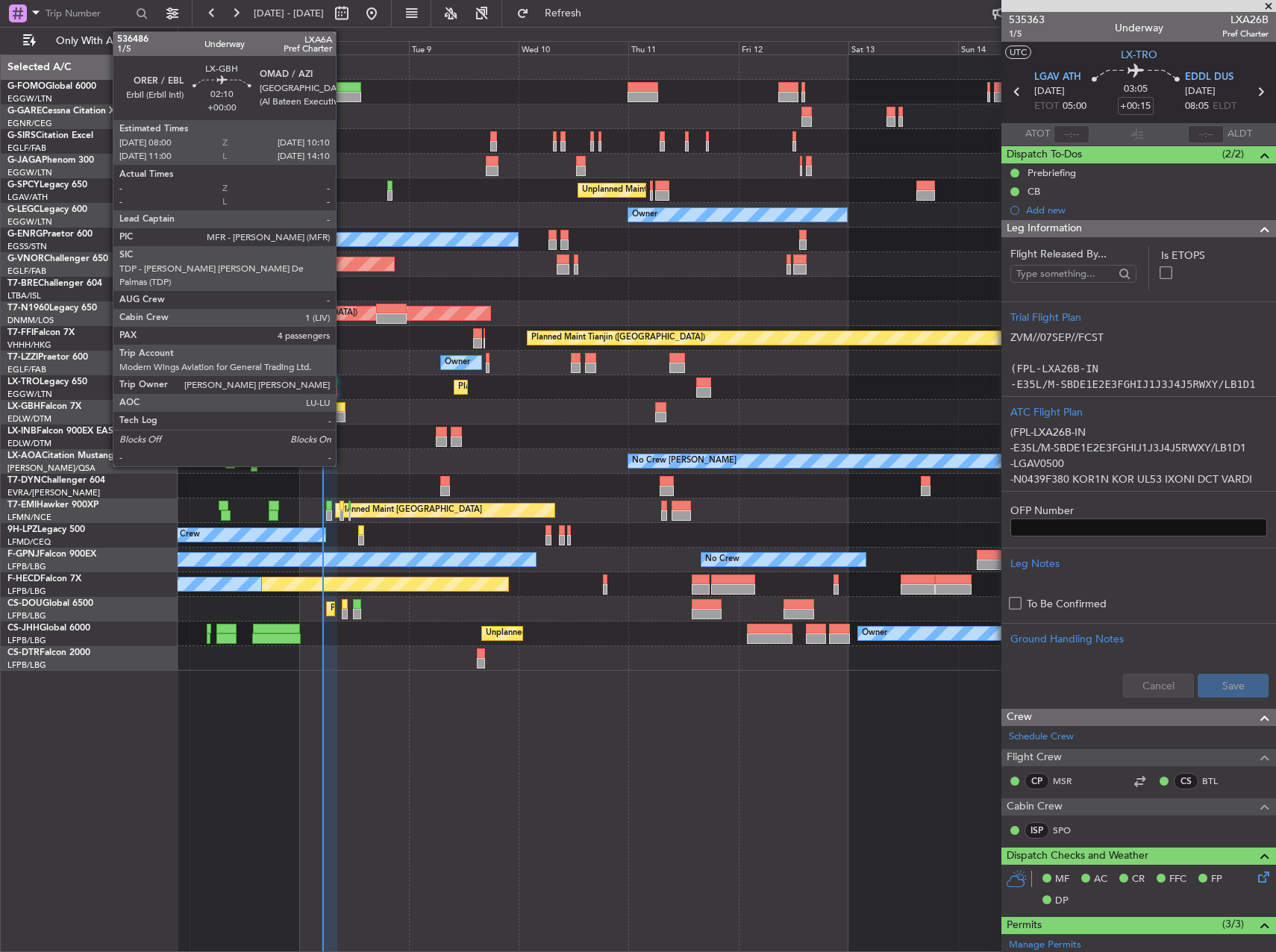
click at [343, 414] on div at bounding box center [340, 416] width 10 height 10
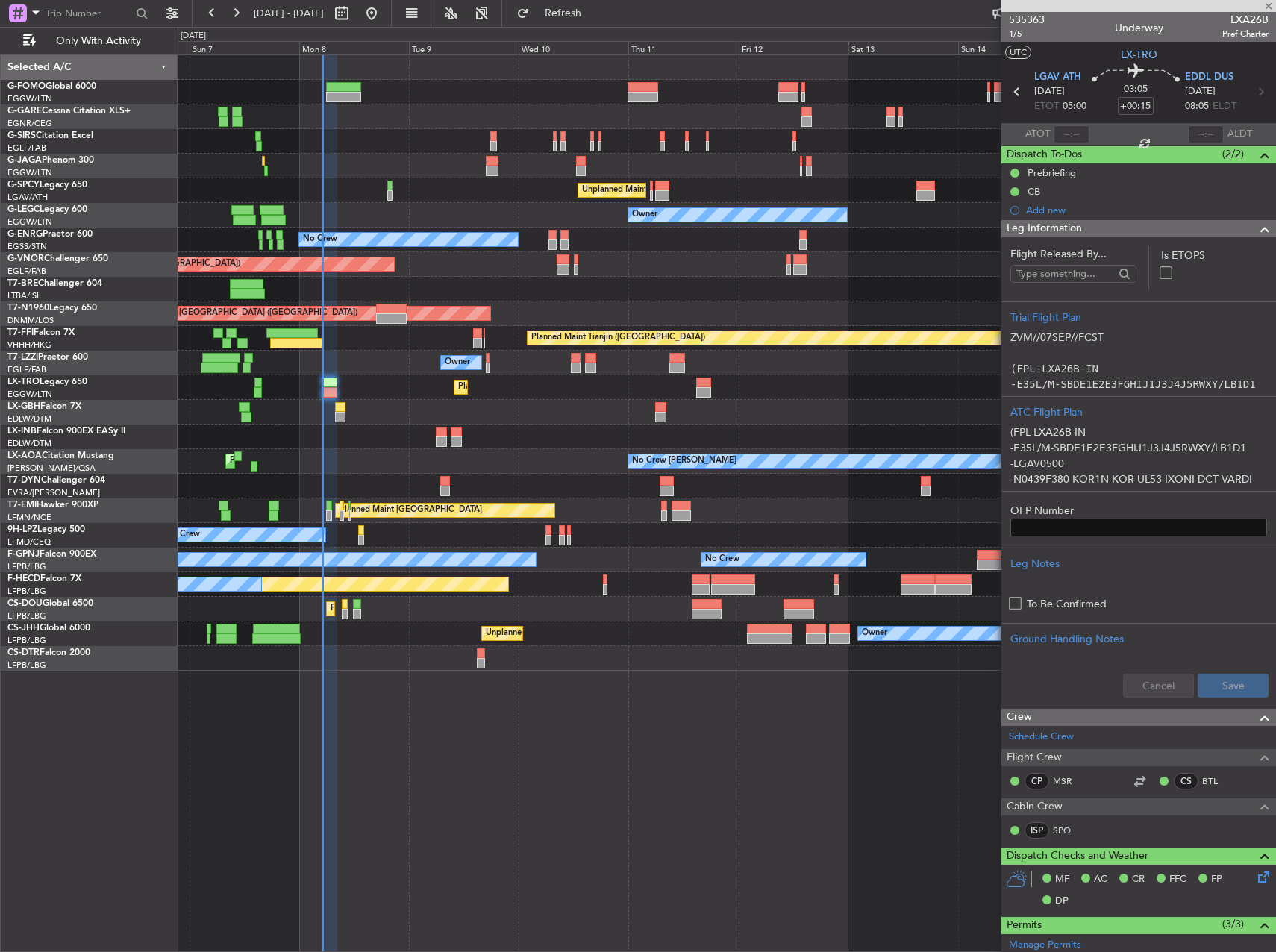
type input "4"
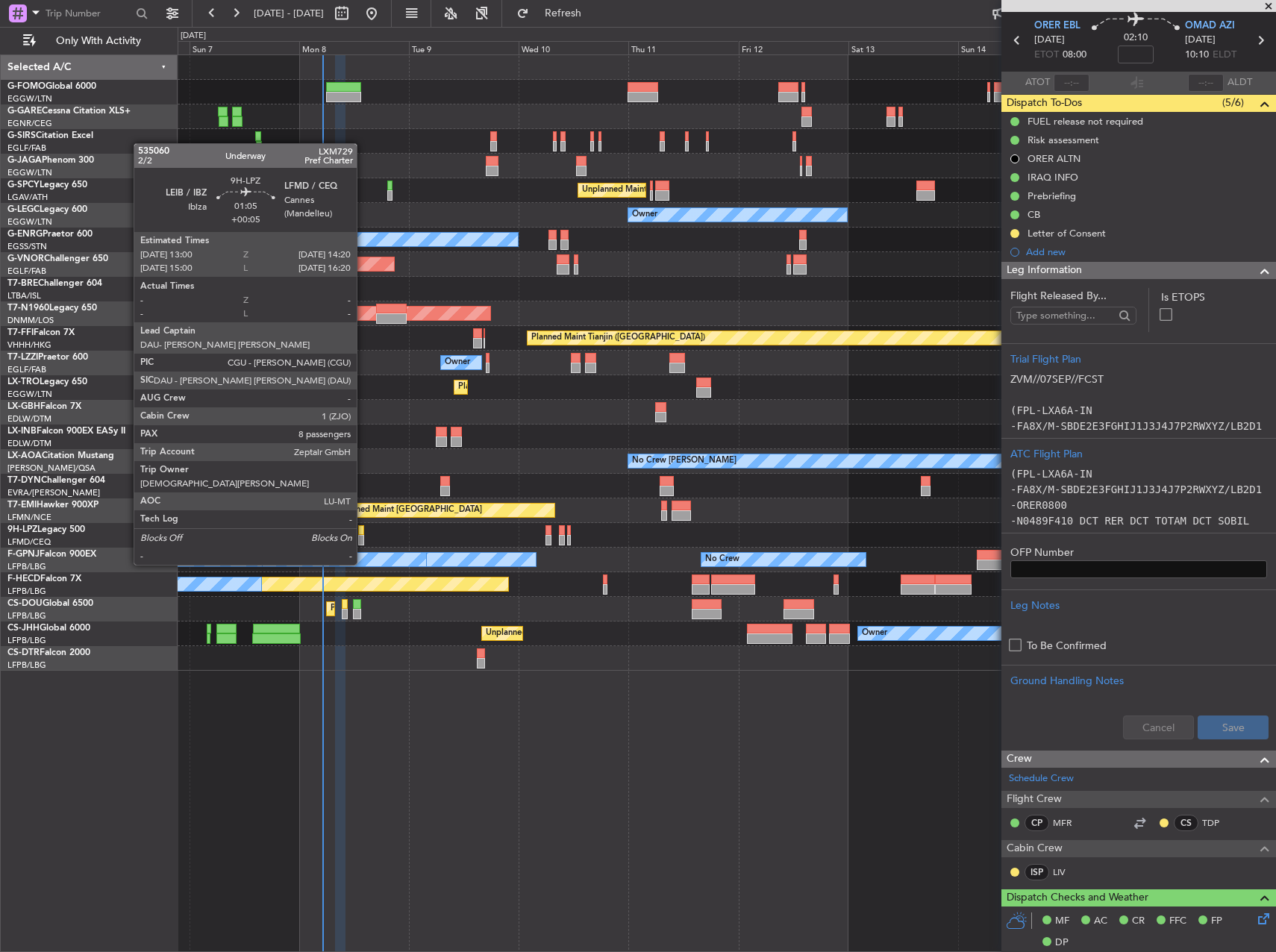
click at [364, 536] on div at bounding box center [361, 539] width 7 height 10
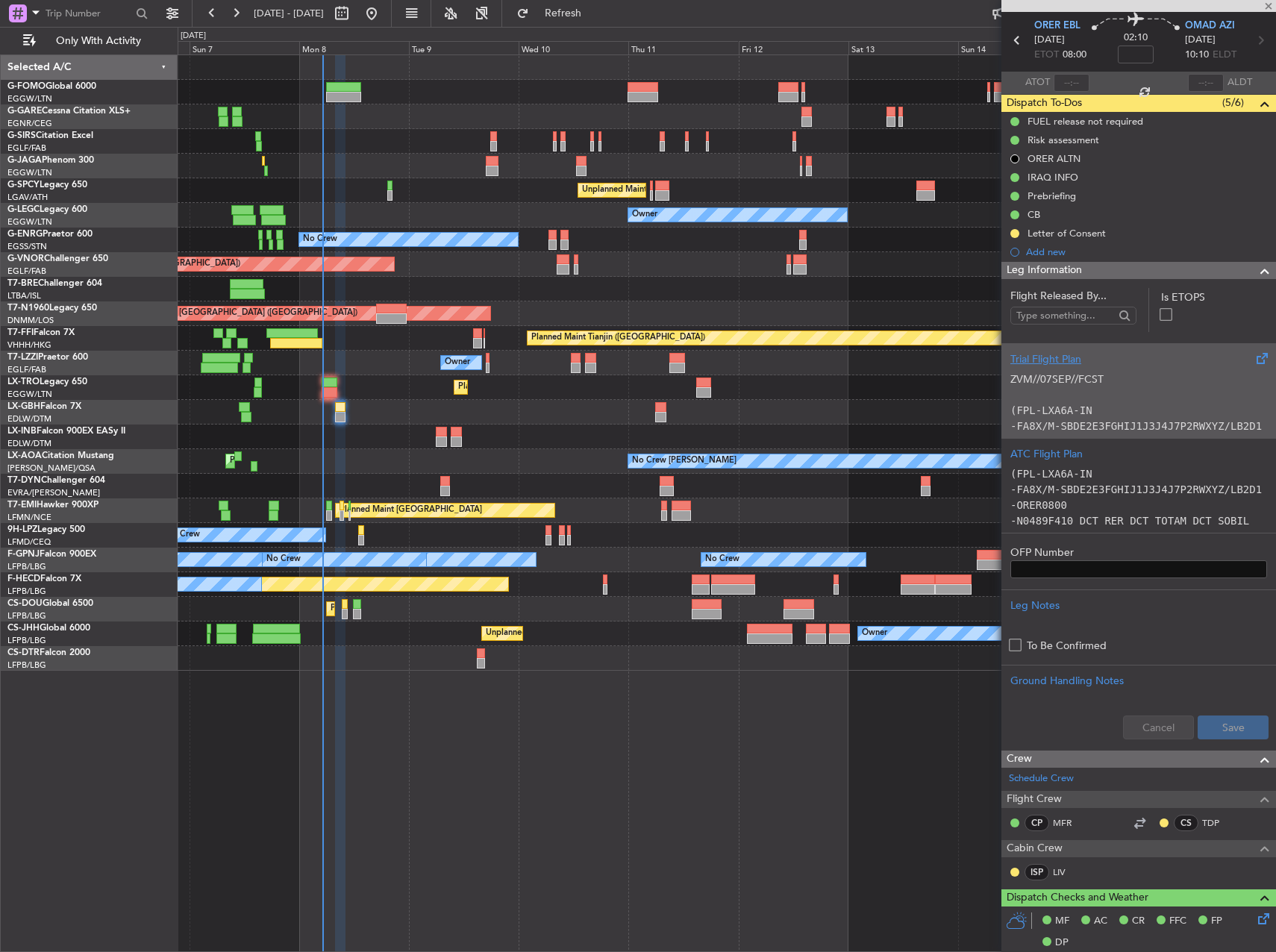
type input "+00:05"
type input "8"
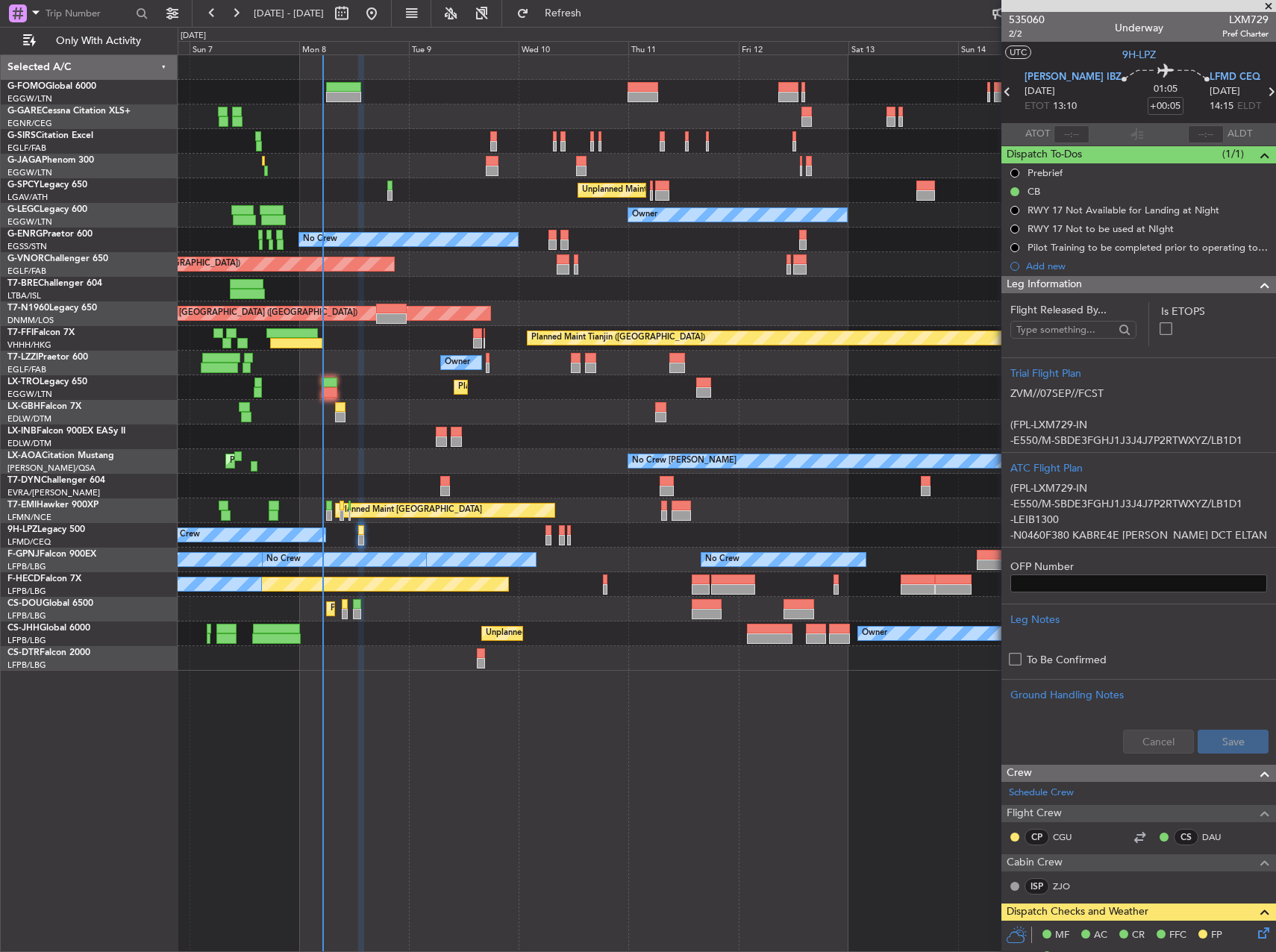
click at [340, 606] on div "Planned Maint [GEOGRAPHIC_DATA] ([GEOGRAPHIC_DATA]) Planned Maint [GEOGRAPHIC_D…" at bounding box center [726, 609] width 1097 height 25
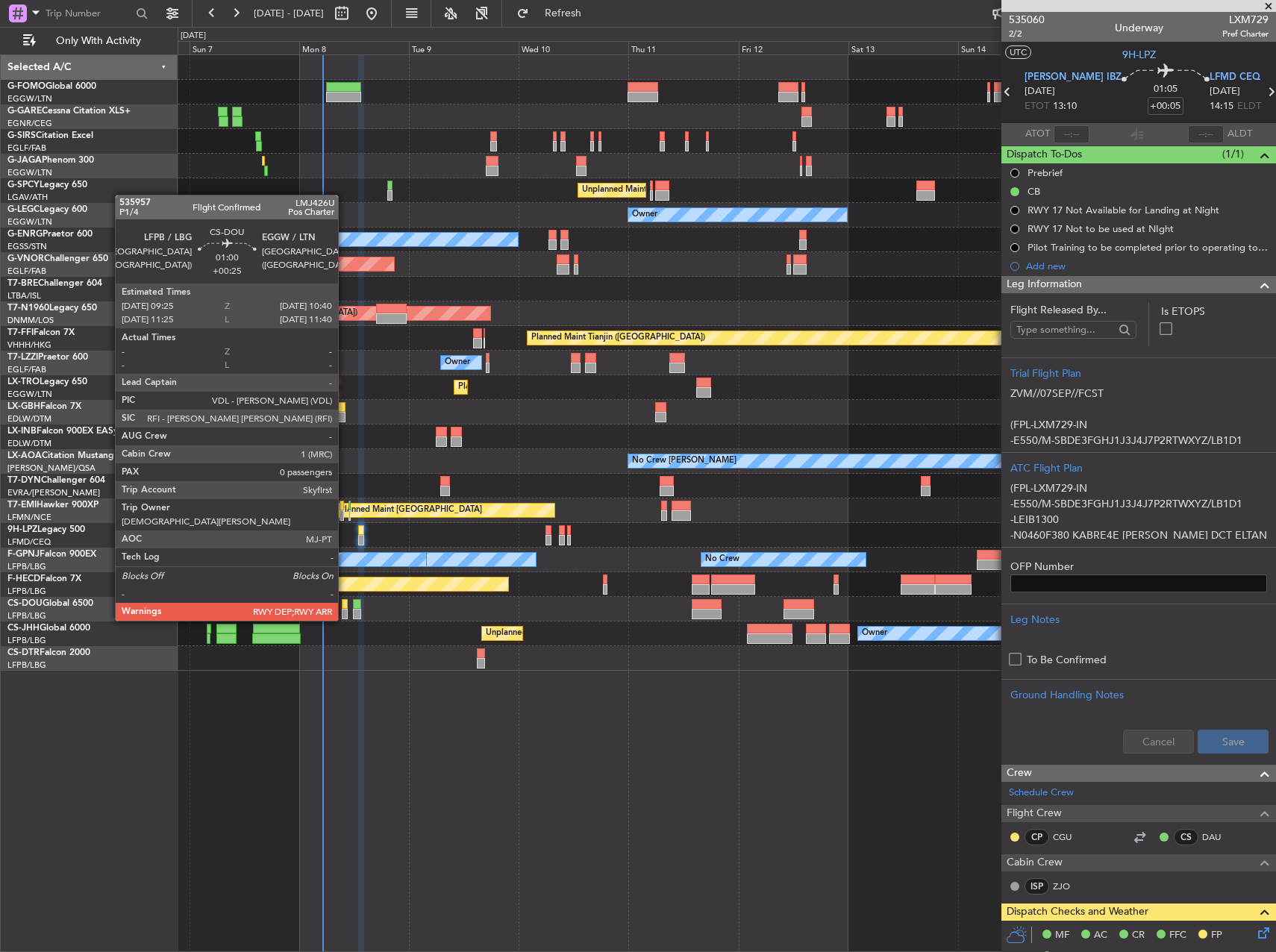
click at [344, 606] on div at bounding box center [345, 604] width 6 height 10
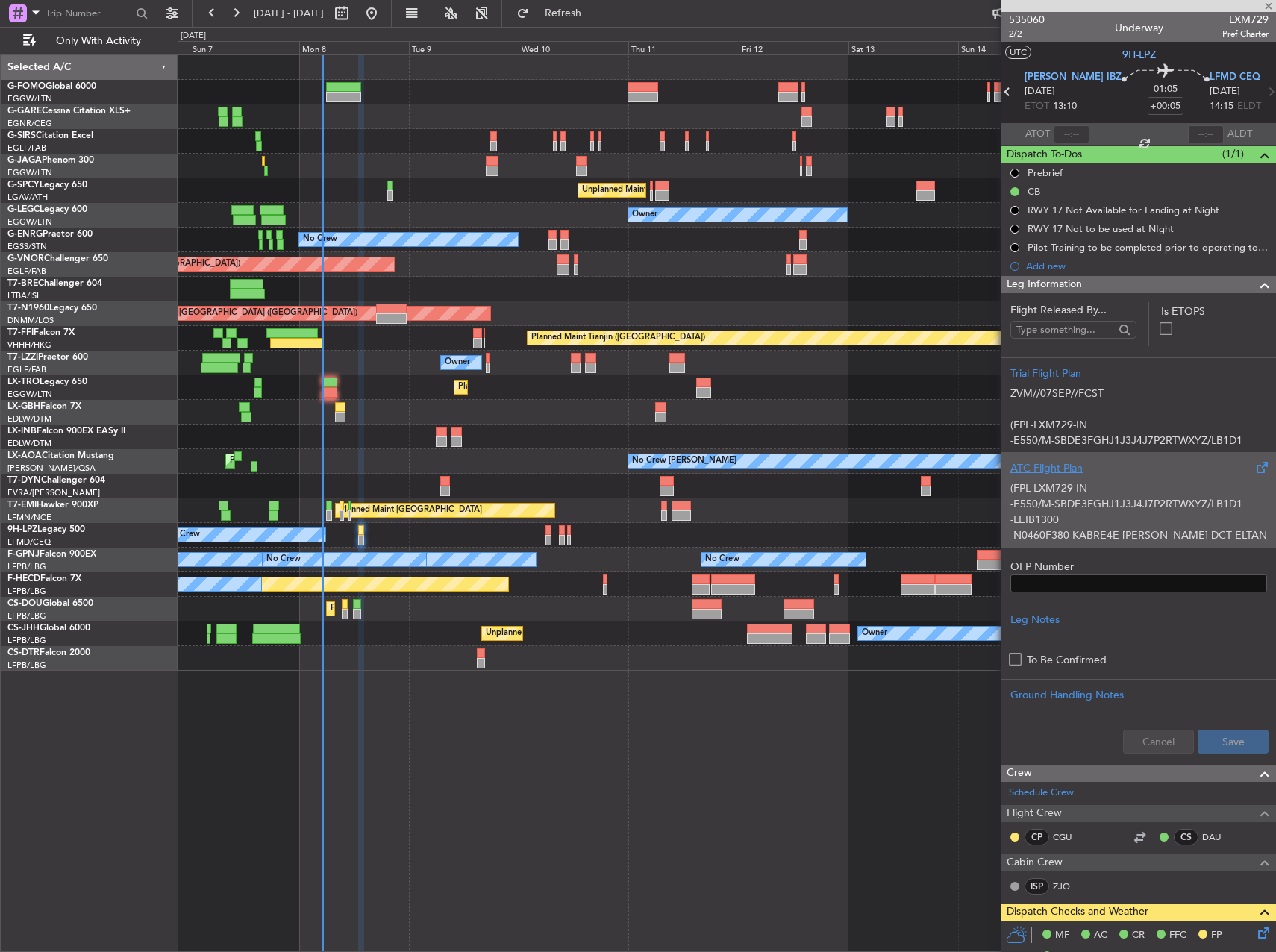
type input "+00:25"
type input "0"
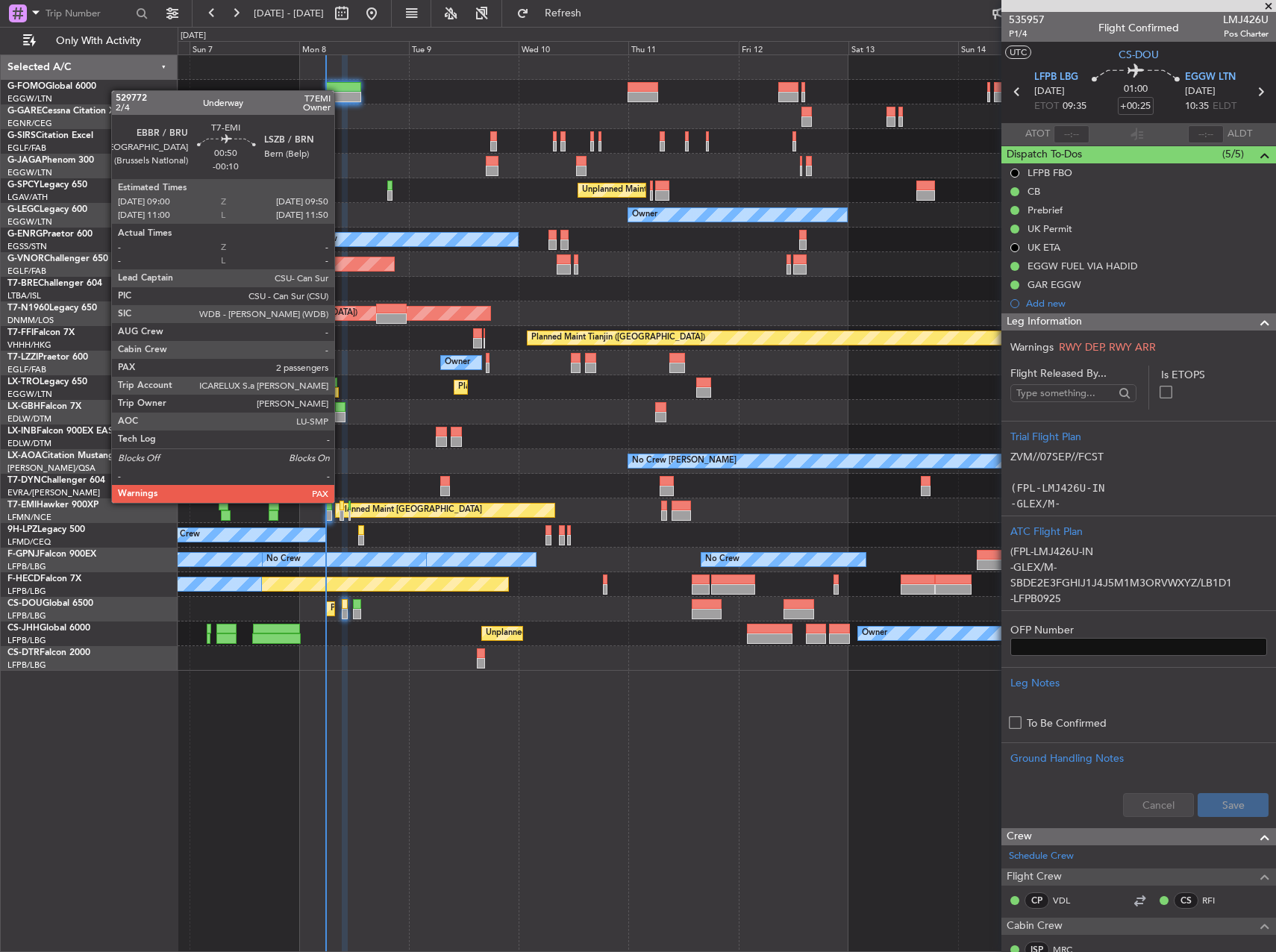
click at [341, 503] on div at bounding box center [342, 505] width 5 height 10
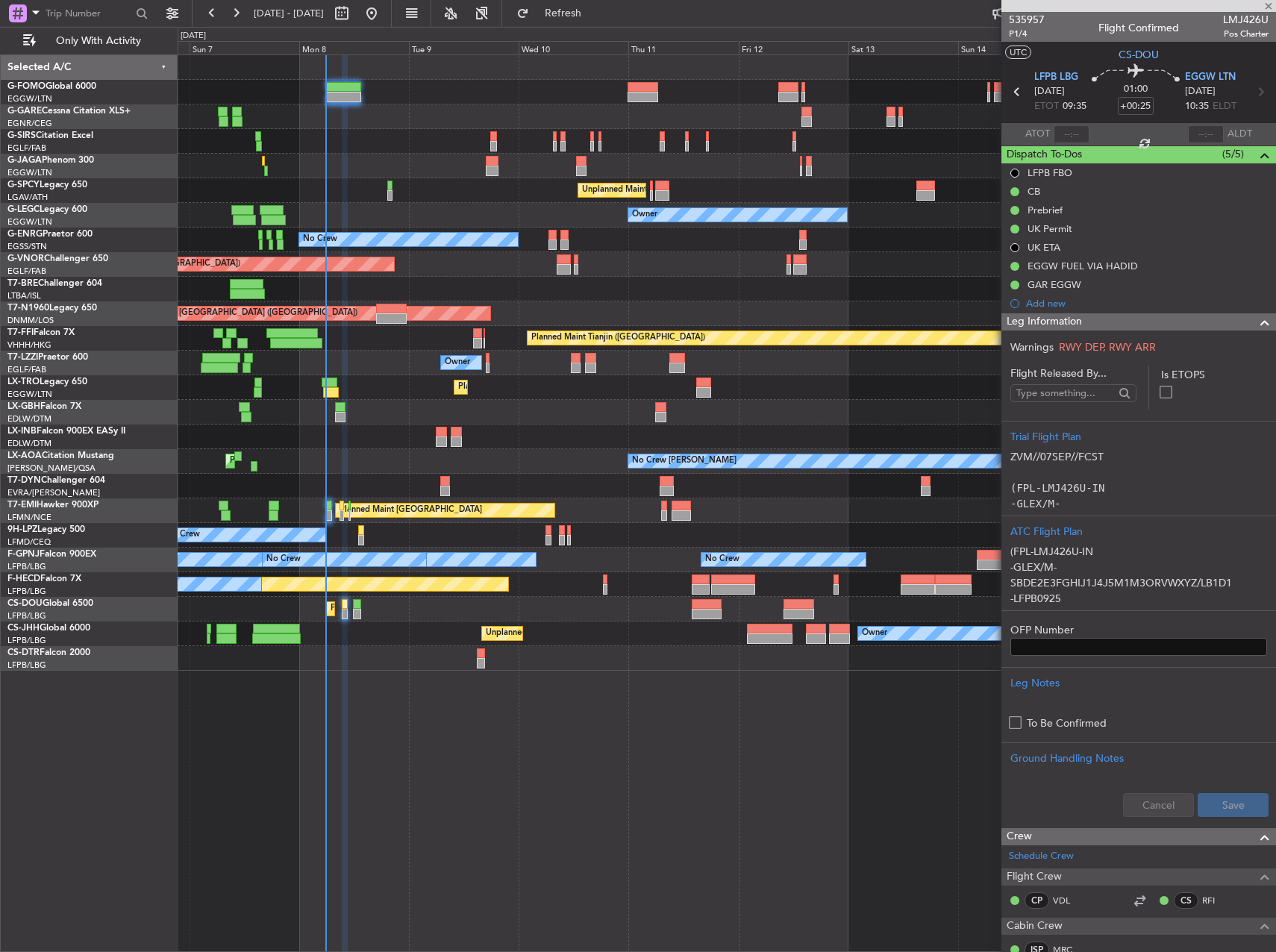
type input "-00:10"
type input "2"
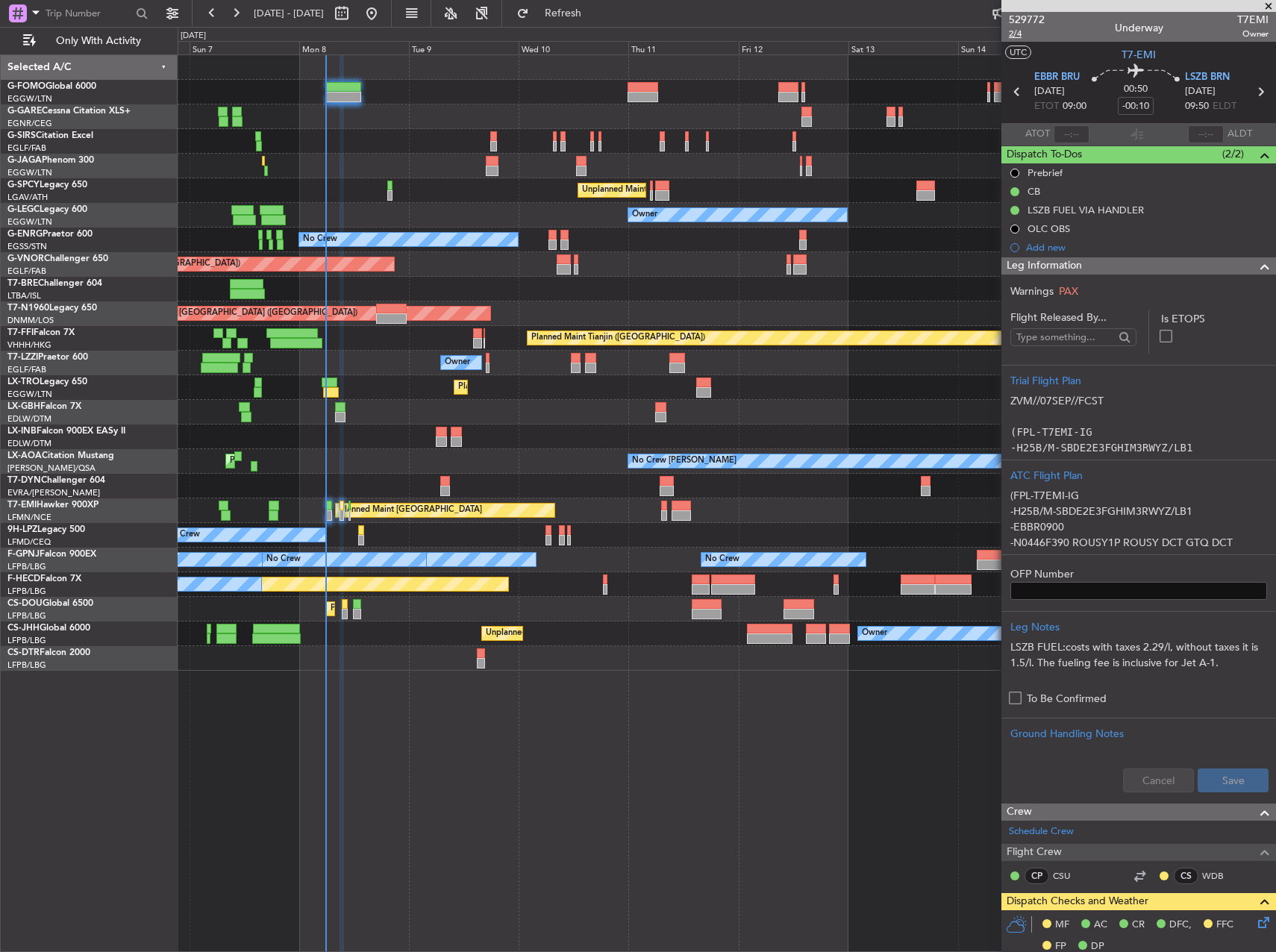
click at [1018, 31] on span "2/4" at bounding box center [1026, 34] width 36 height 12
